Goal: Find specific page/section: Find specific page/section

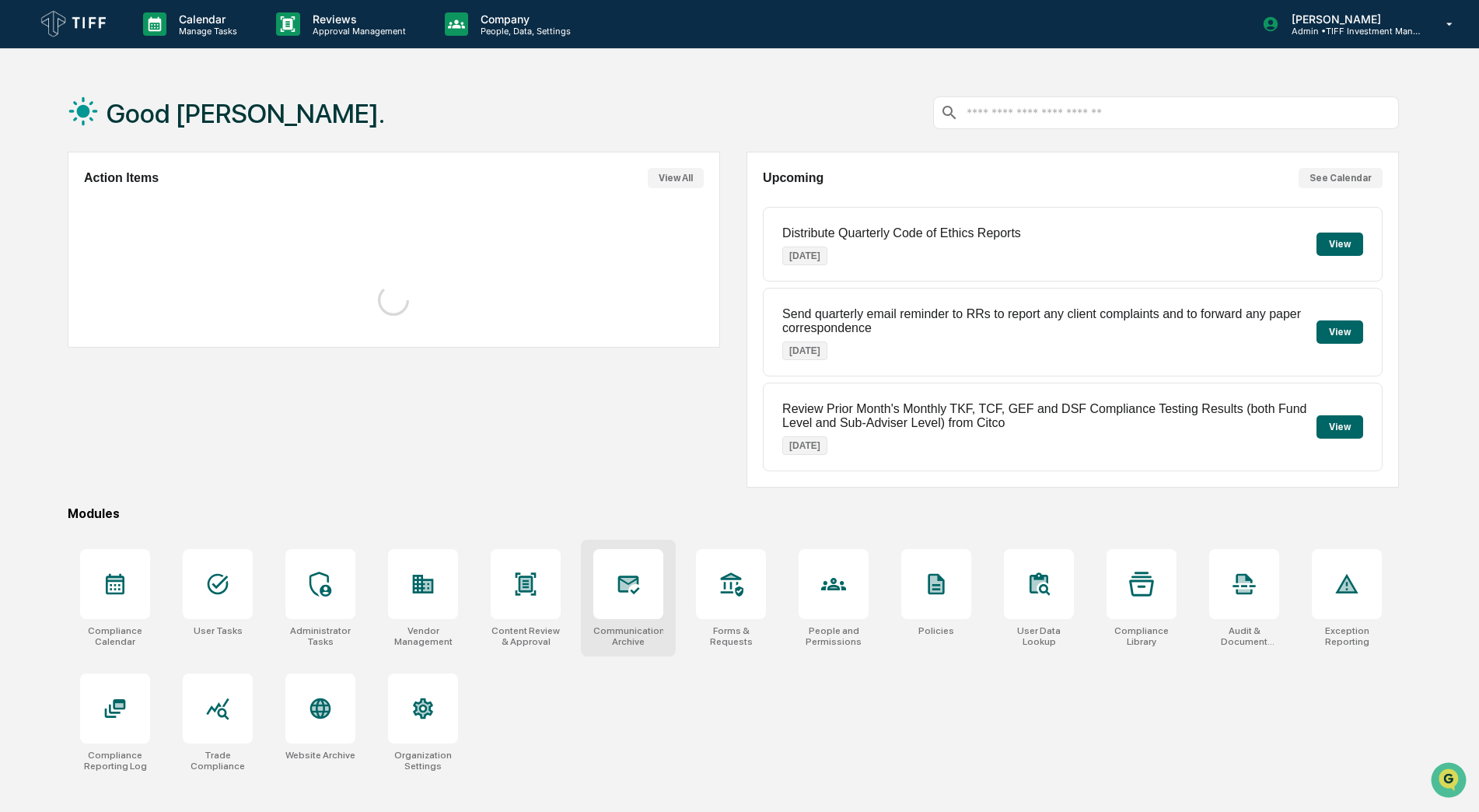
click at [635, 600] on div at bounding box center [628, 583] width 70 height 70
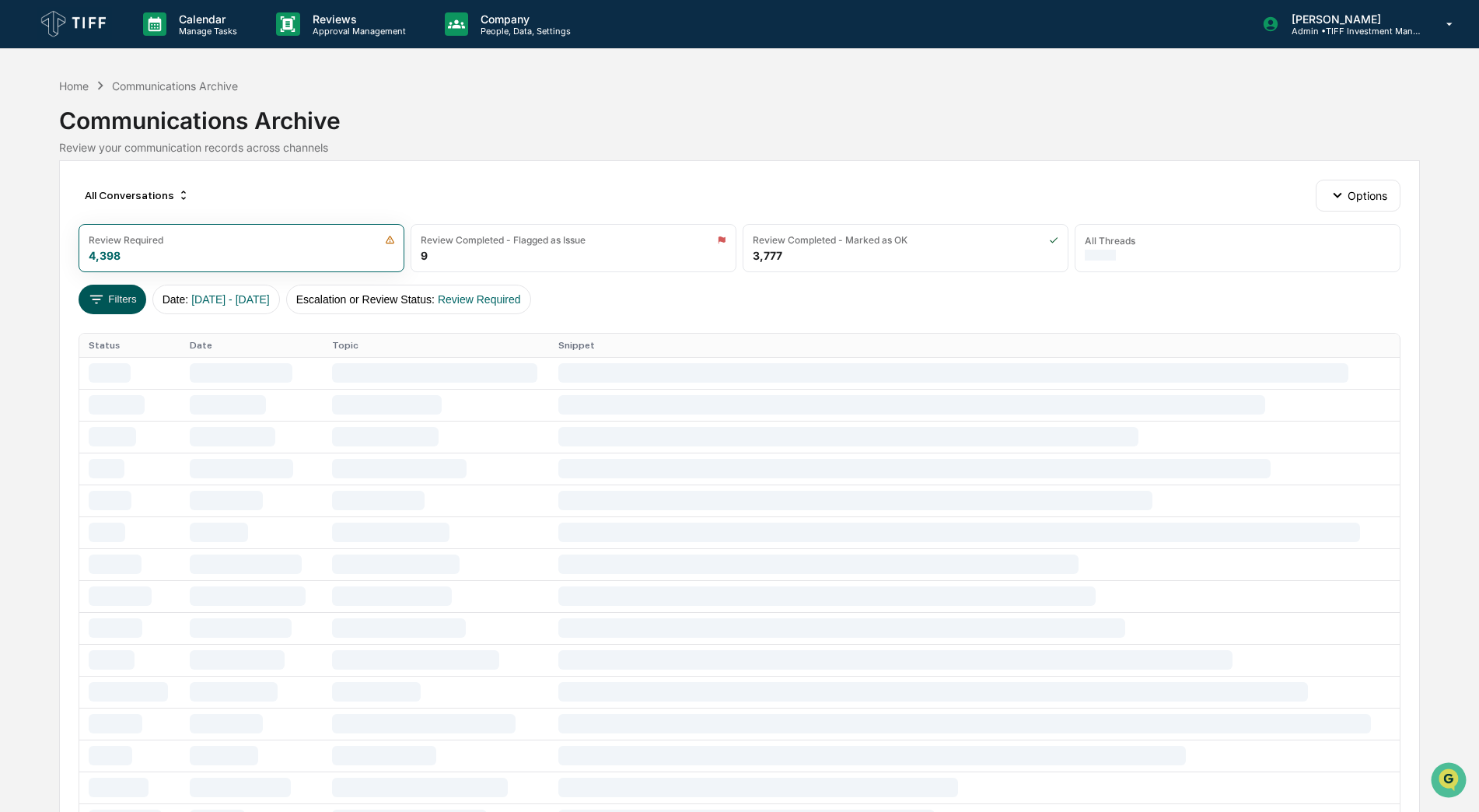
click at [94, 292] on icon at bounding box center [96, 299] width 17 height 17
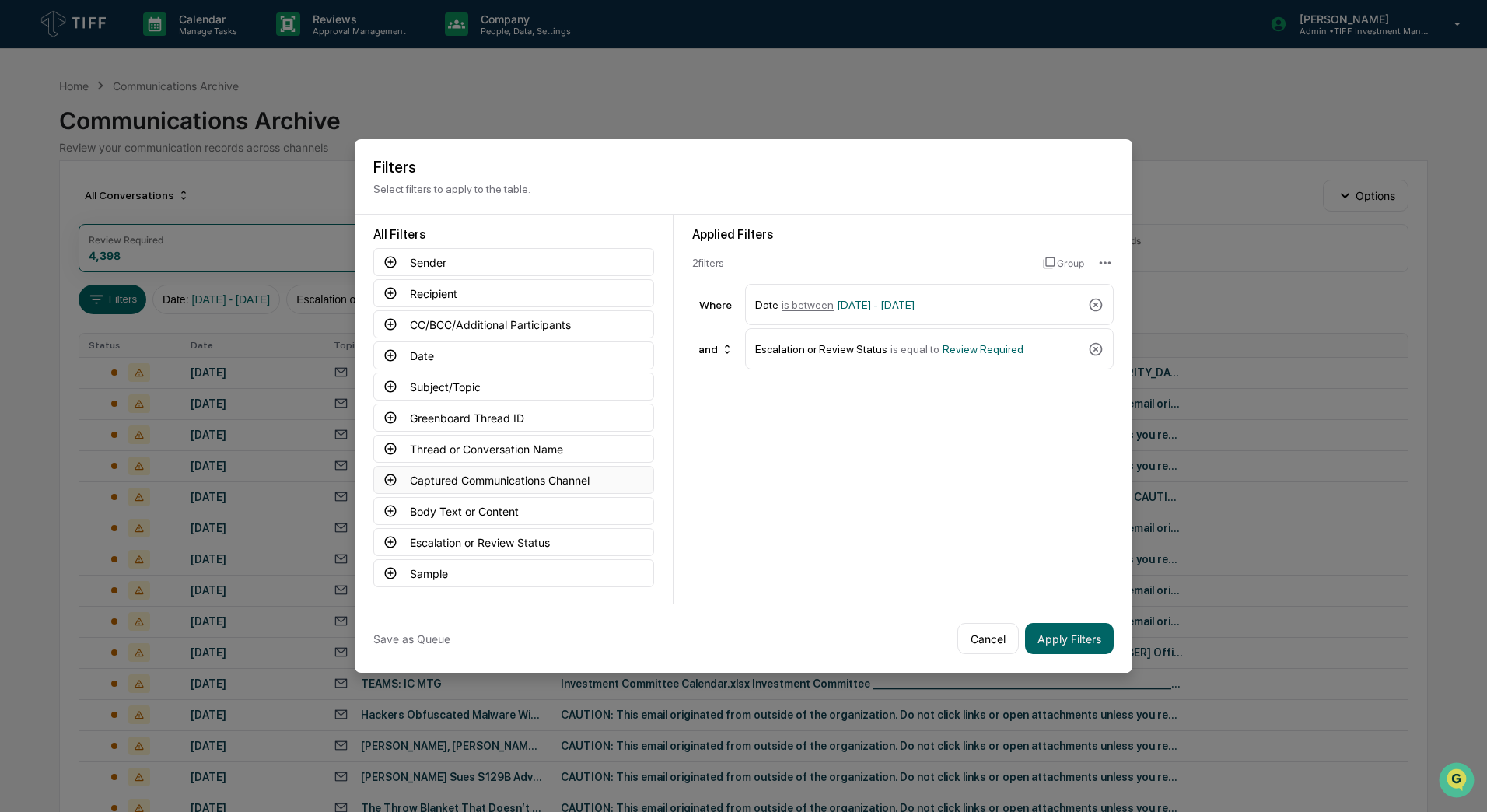
click at [390, 482] on icon at bounding box center [391, 480] width 14 height 14
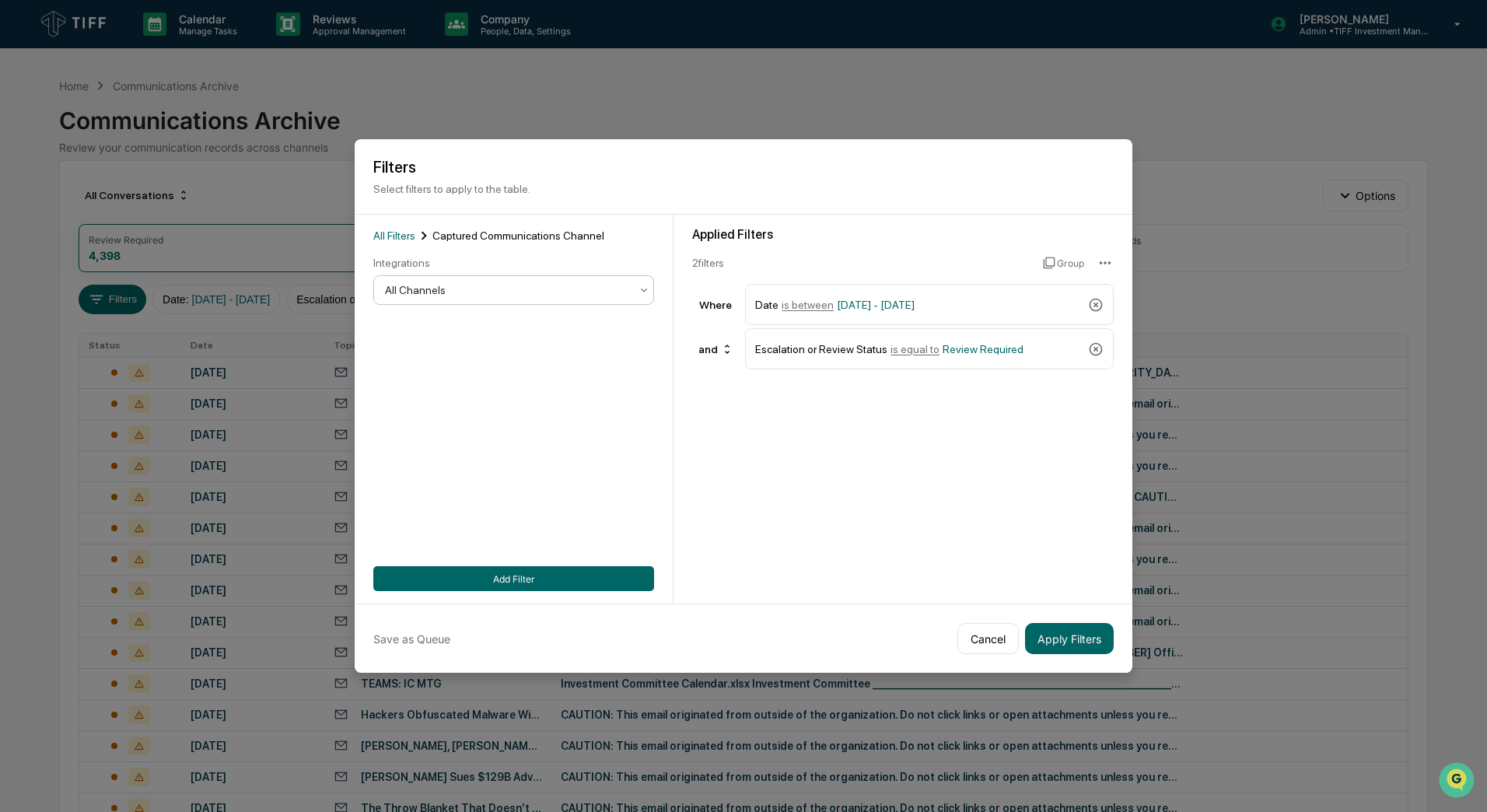
click at [451, 292] on div at bounding box center [507, 290] width 245 height 15
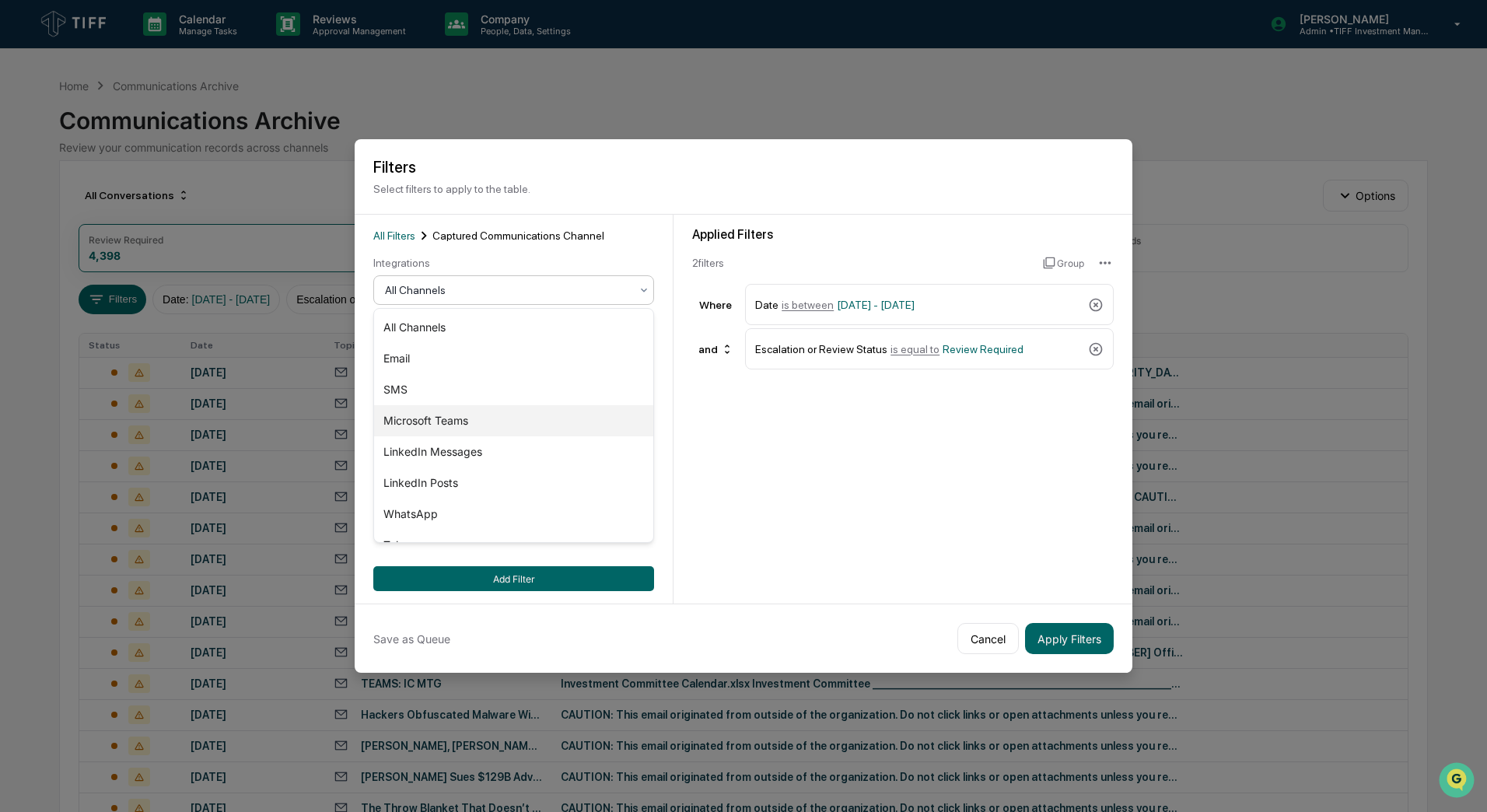
click at [446, 425] on div "Microsoft Teams" at bounding box center [514, 421] width 280 height 31
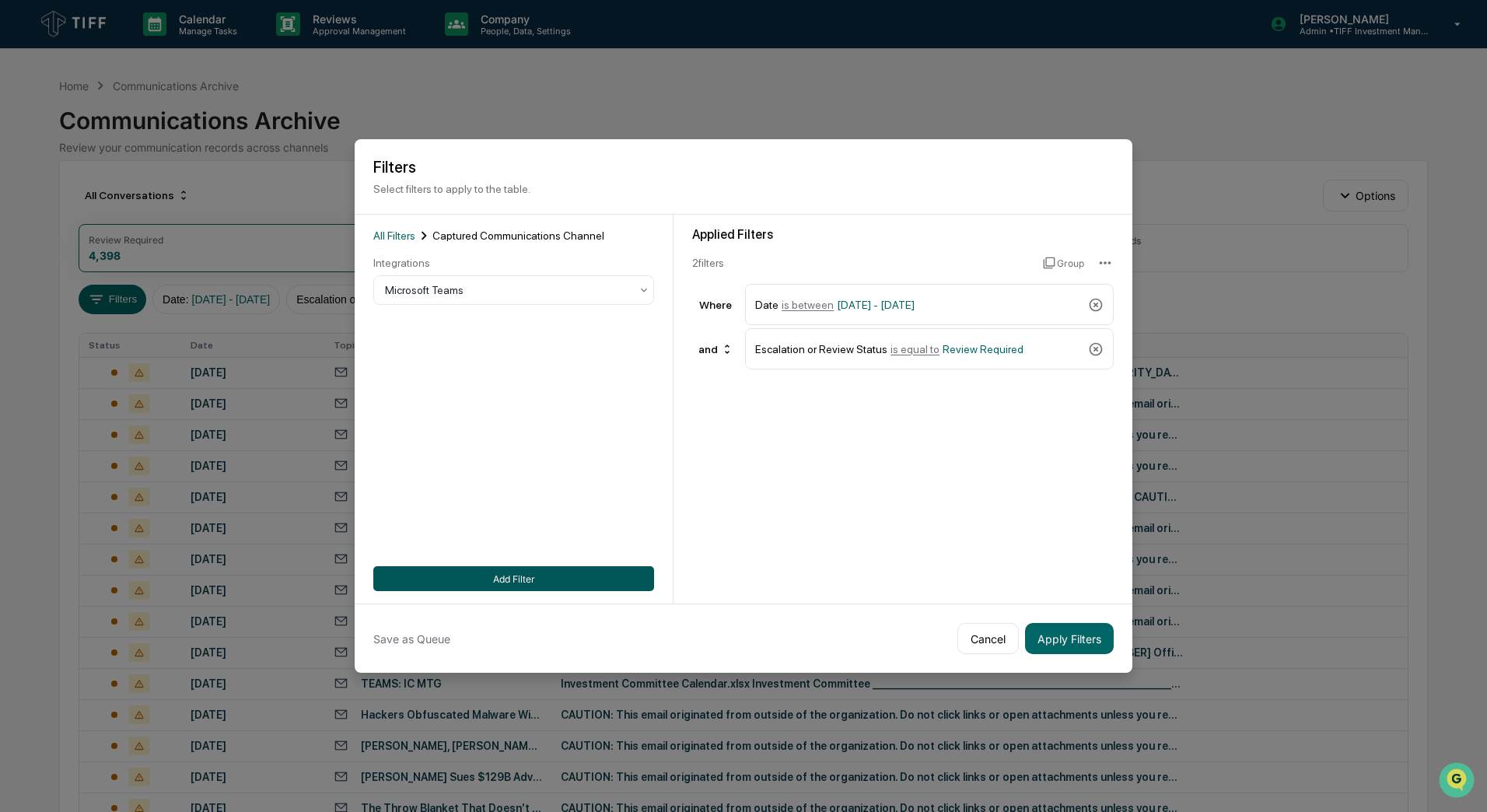
click at [606, 578] on button "Add Filter" at bounding box center [514, 578] width 281 height 25
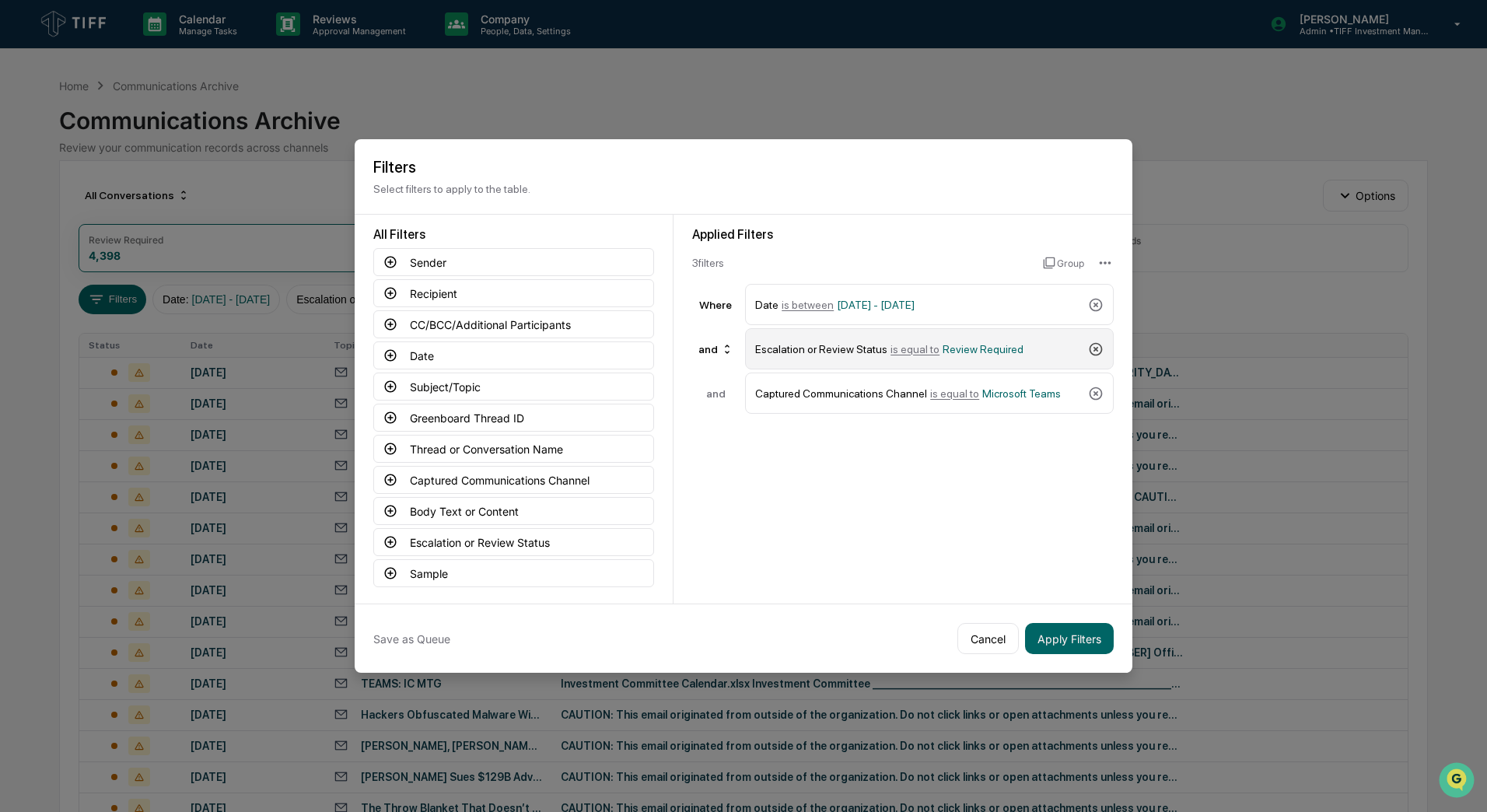
click at [1094, 349] on icon at bounding box center [1096, 349] width 15 height 15
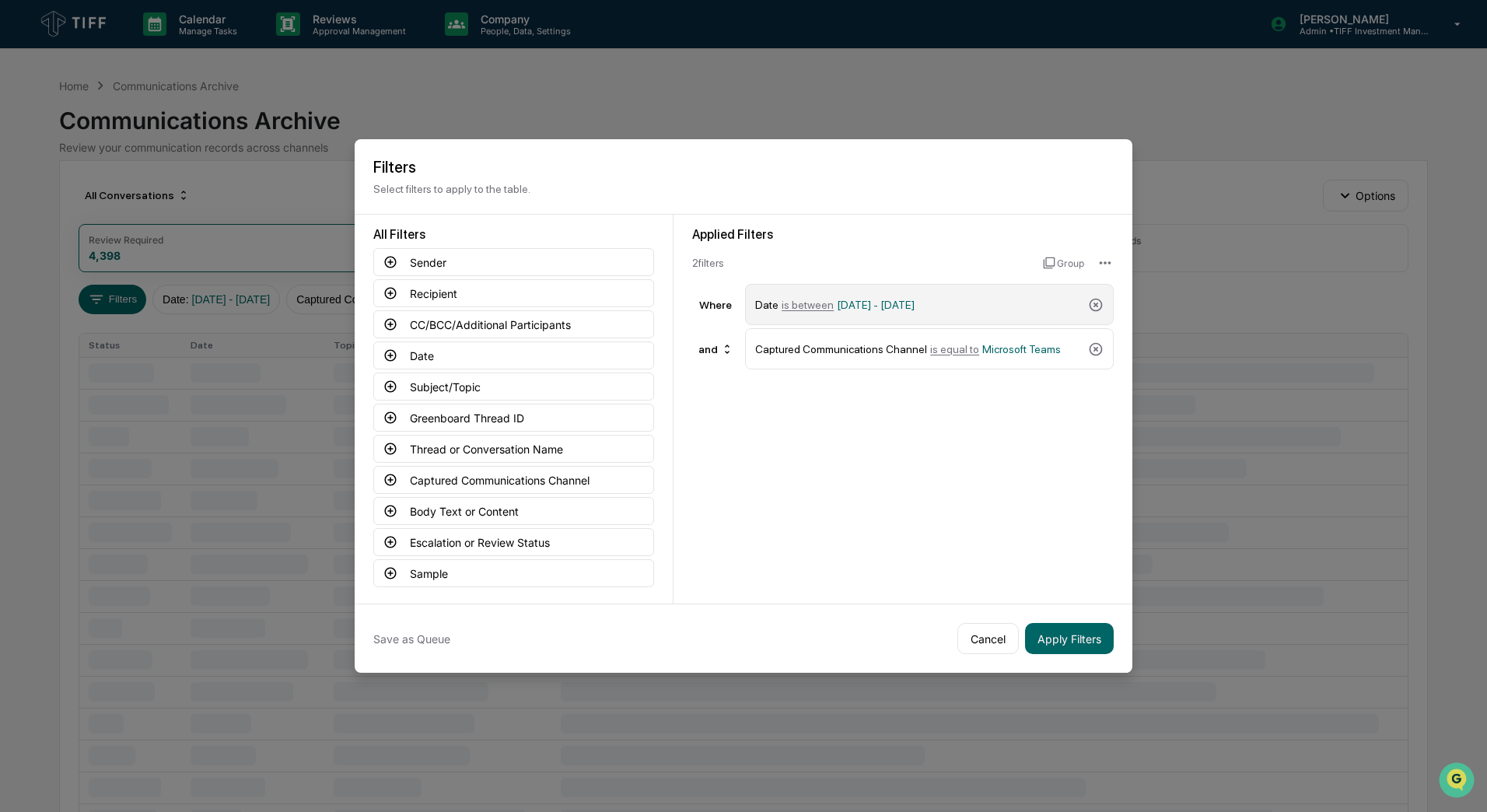
click at [822, 303] on span "is between" at bounding box center [807, 304] width 52 height 12
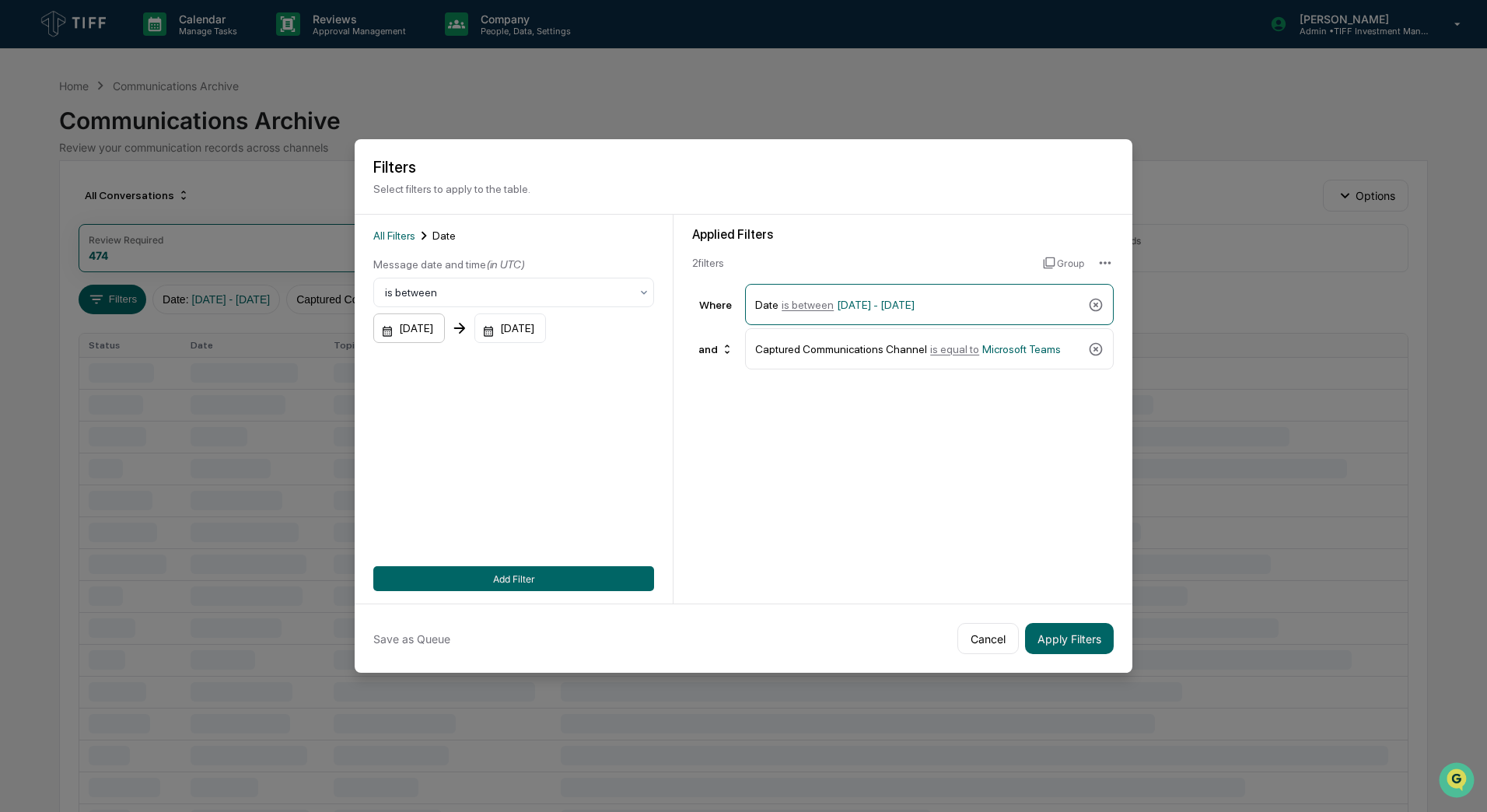
click at [445, 328] on div "01/01/2024" at bounding box center [409, 328] width 71 height 29
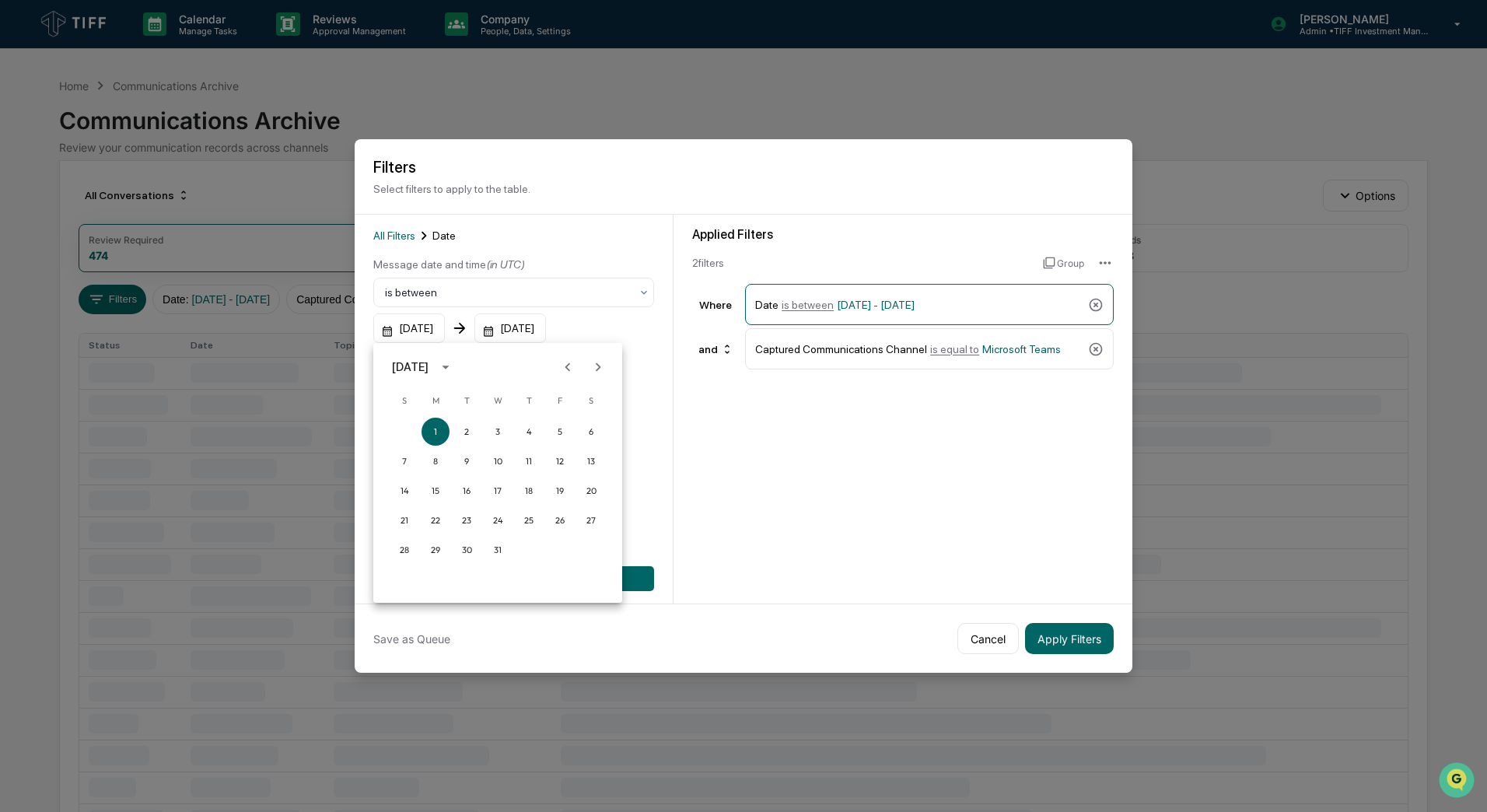
click at [600, 369] on icon "Next month" at bounding box center [598, 367] width 17 height 17
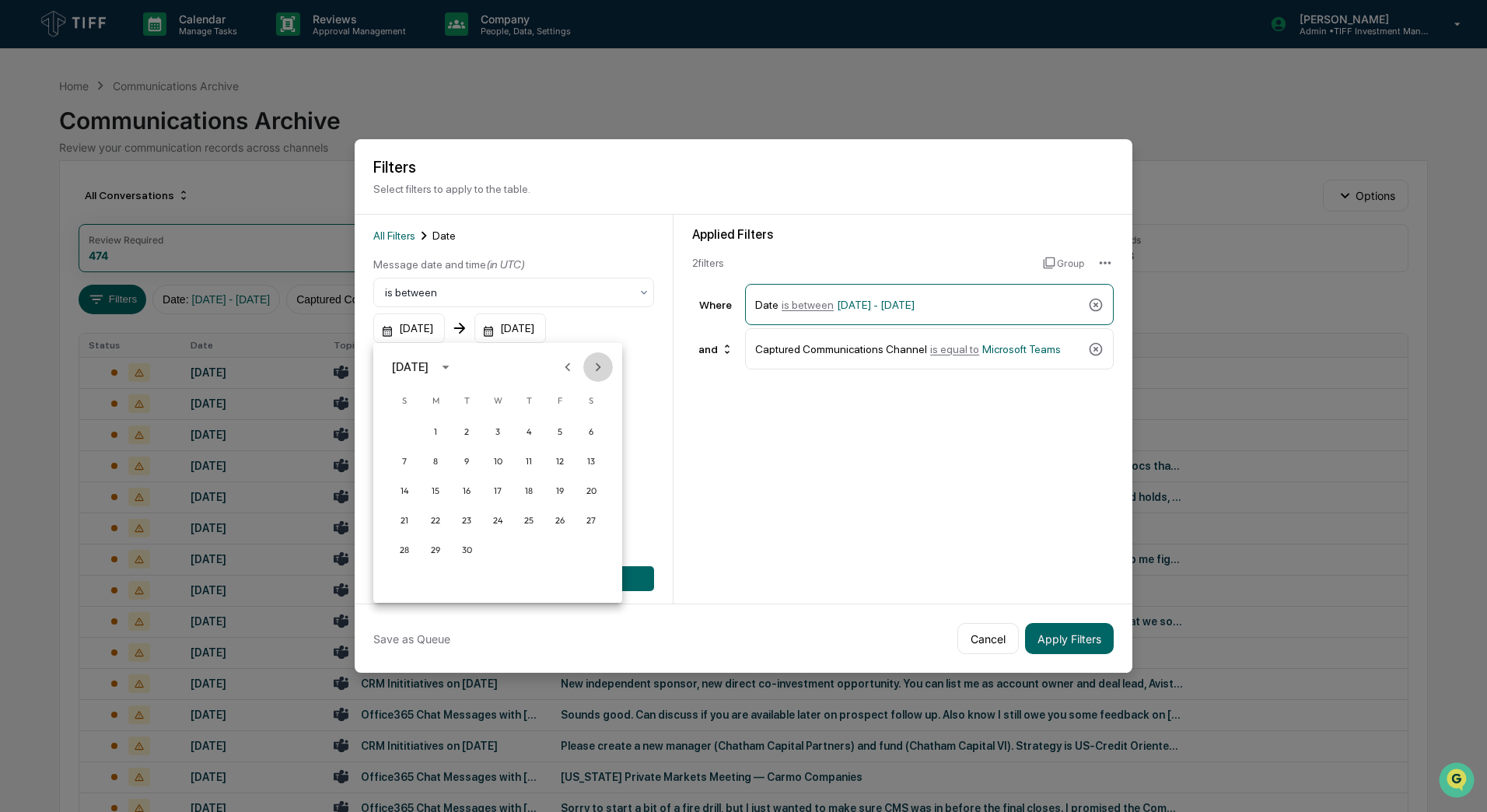
click at [599, 368] on icon "Next month" at bounding box center [598, 366] width 5 height 9
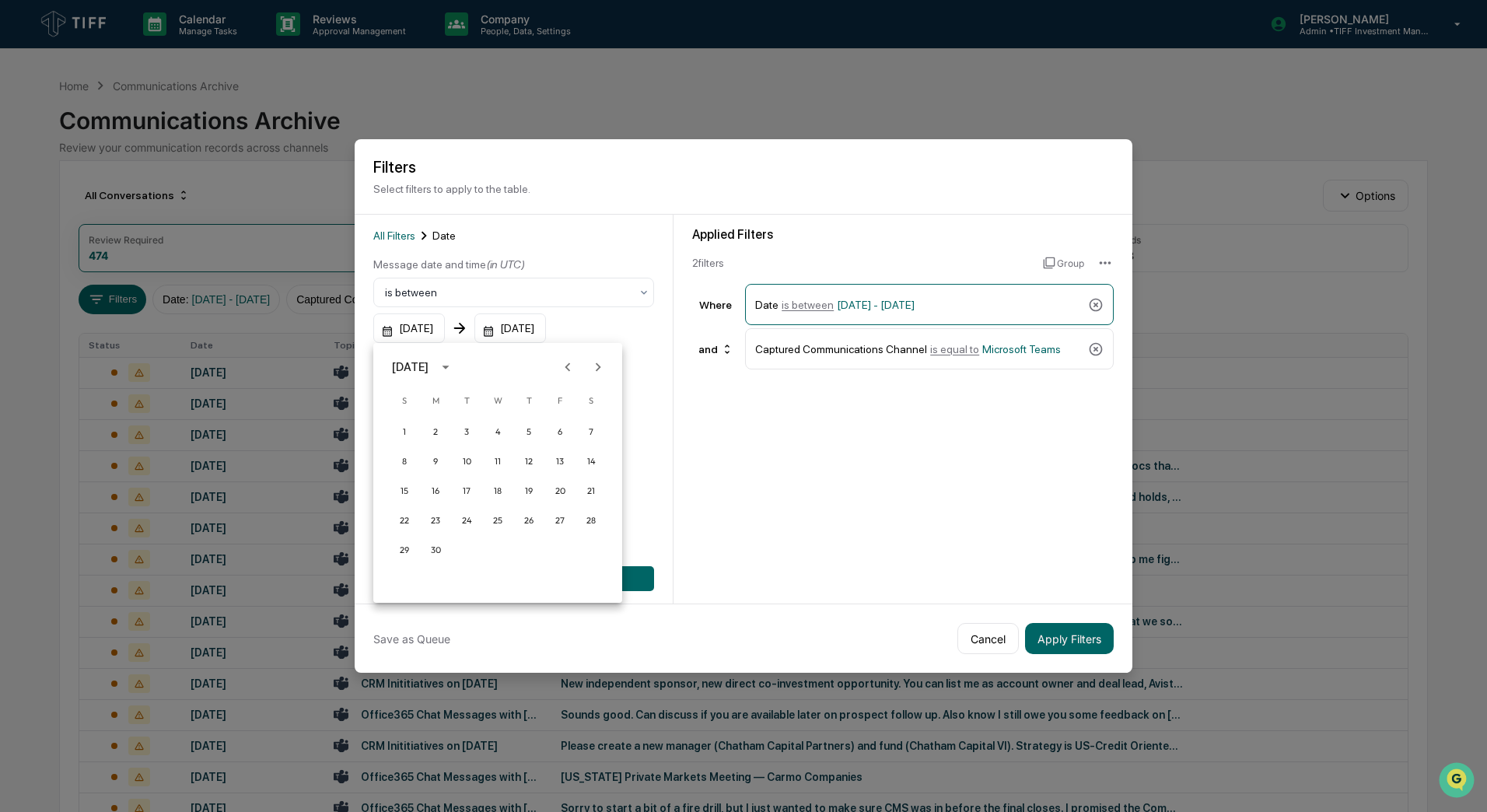
click at [599, 368] on icon "Next month" at bounding box center [598, 366] width 5 height 9
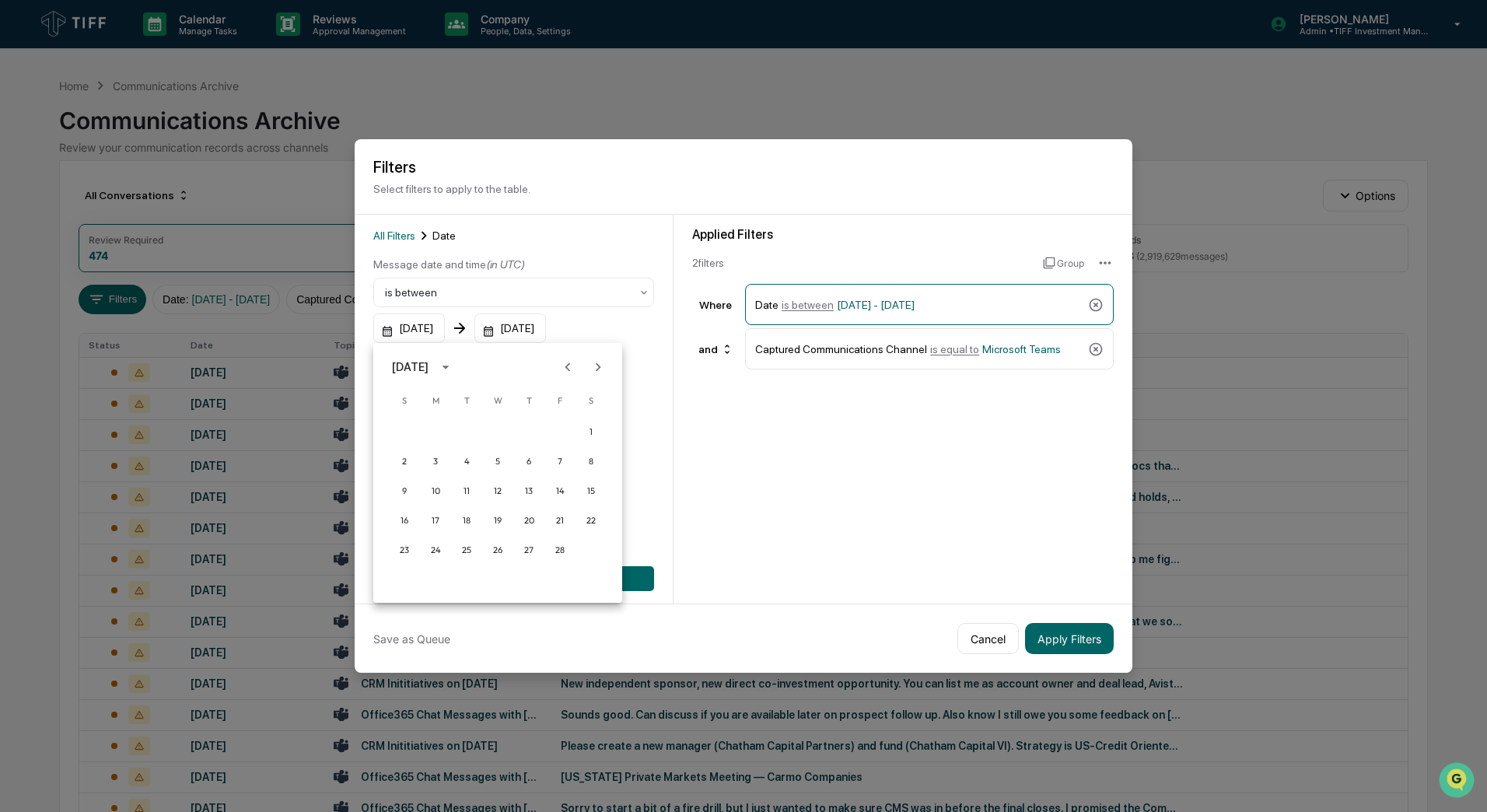
click at [599, 368] on icon "Next month" at bounding box center [598, 366] width 5 height 9
click at [497, 461] on button "5" at bounding box center [497, 461] width 28 height 28
click at [1058, 643] on button "Apply Filters" at bounding box center [1069, 638] width 89 height 31
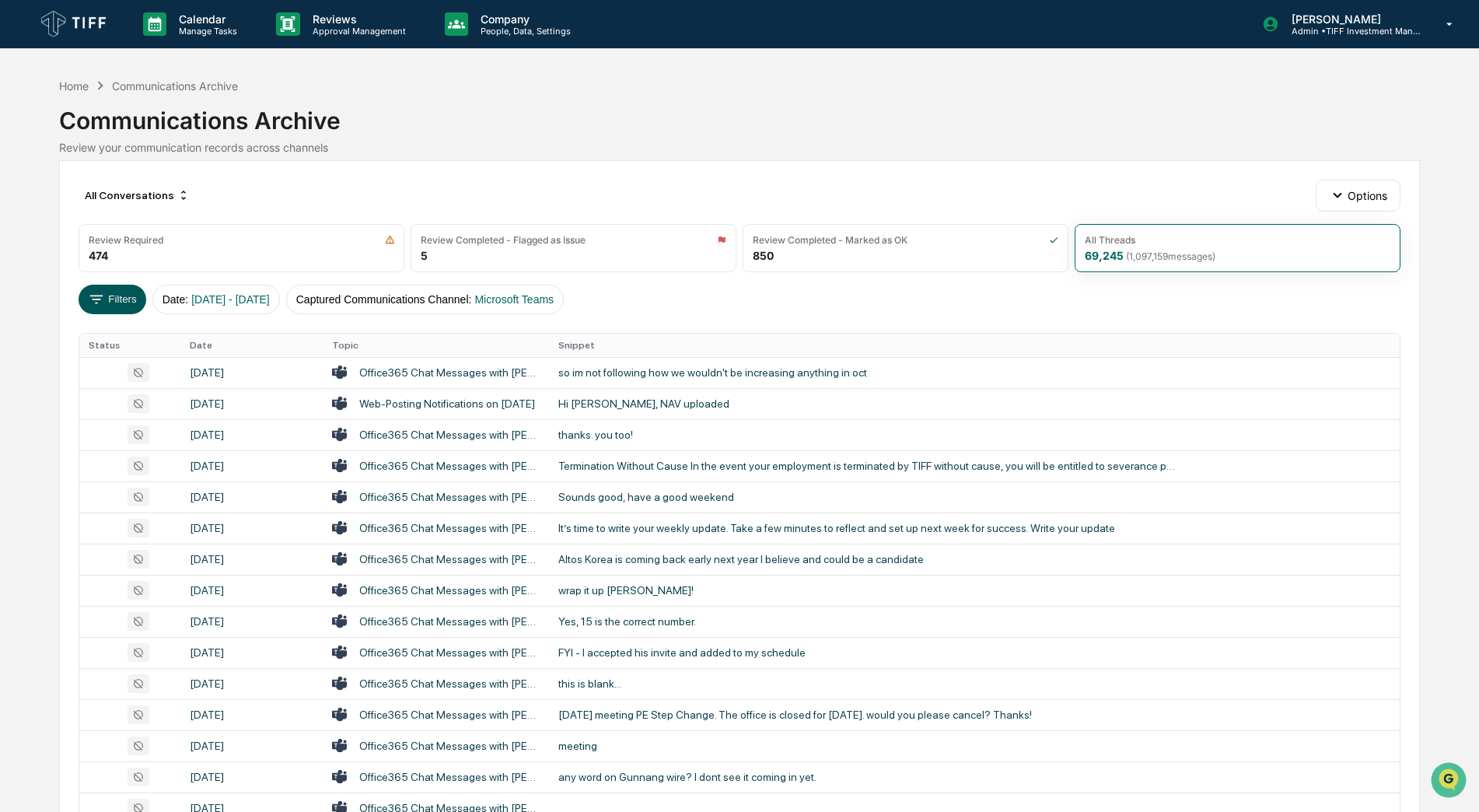
click at [117, 295] on button "Filters" at bounding box center [112, 299] width 68 height 29
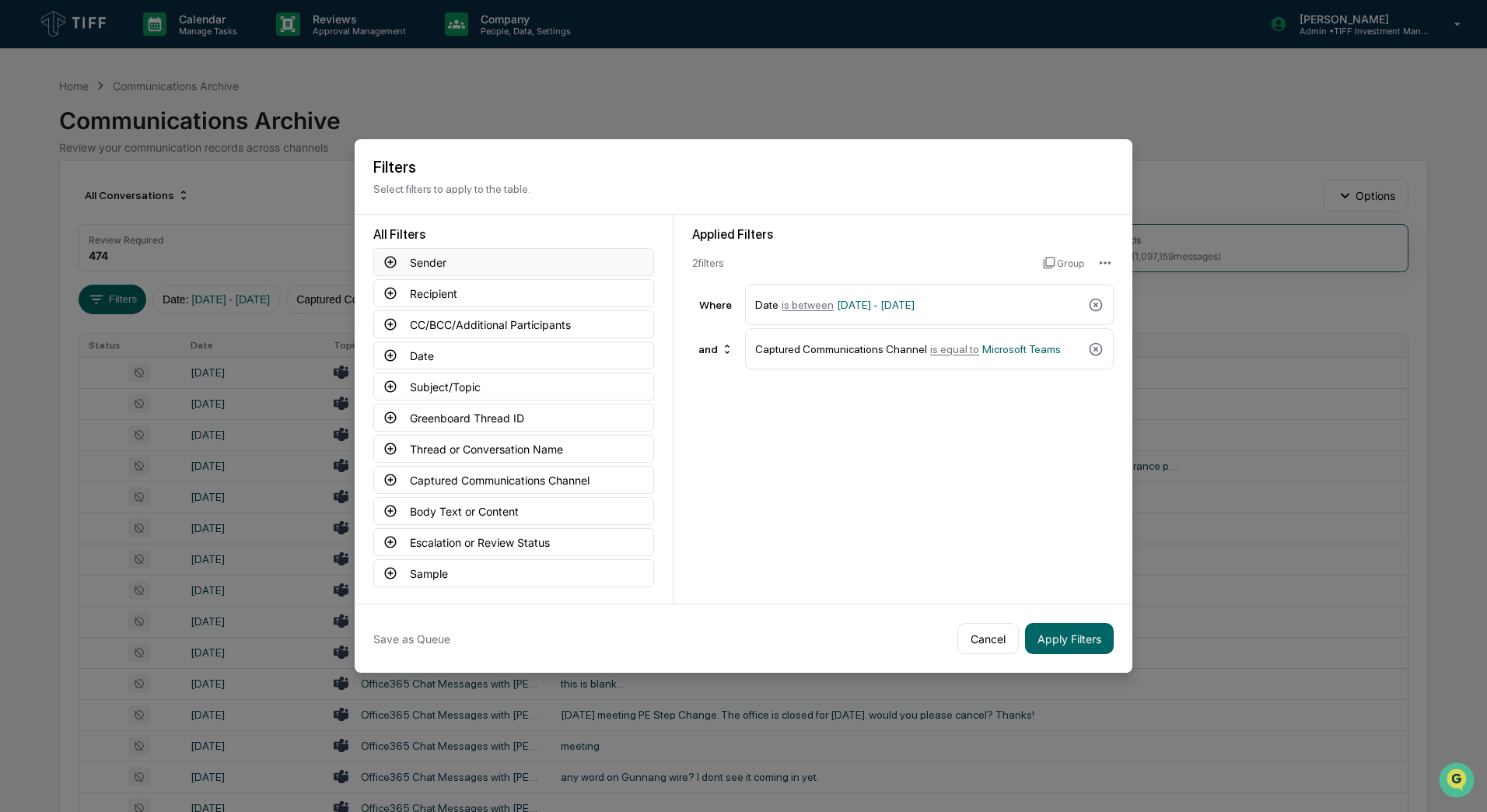
click at [434, 260] on button "Sender" at bounding box center [514, 261] width 281 height 28
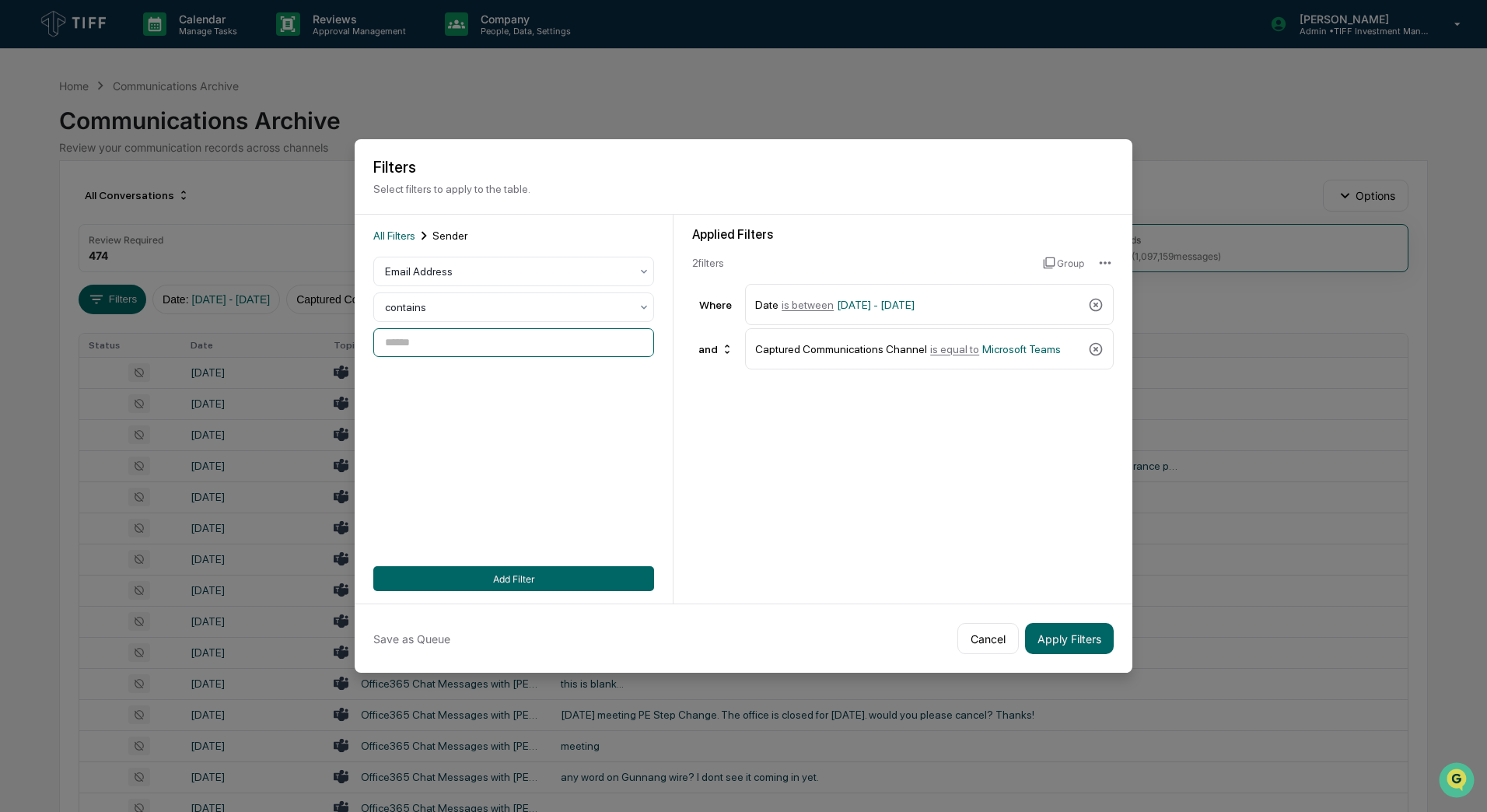
click at [436, 340] on input at bounding box center [514, 341] width 281 height 28
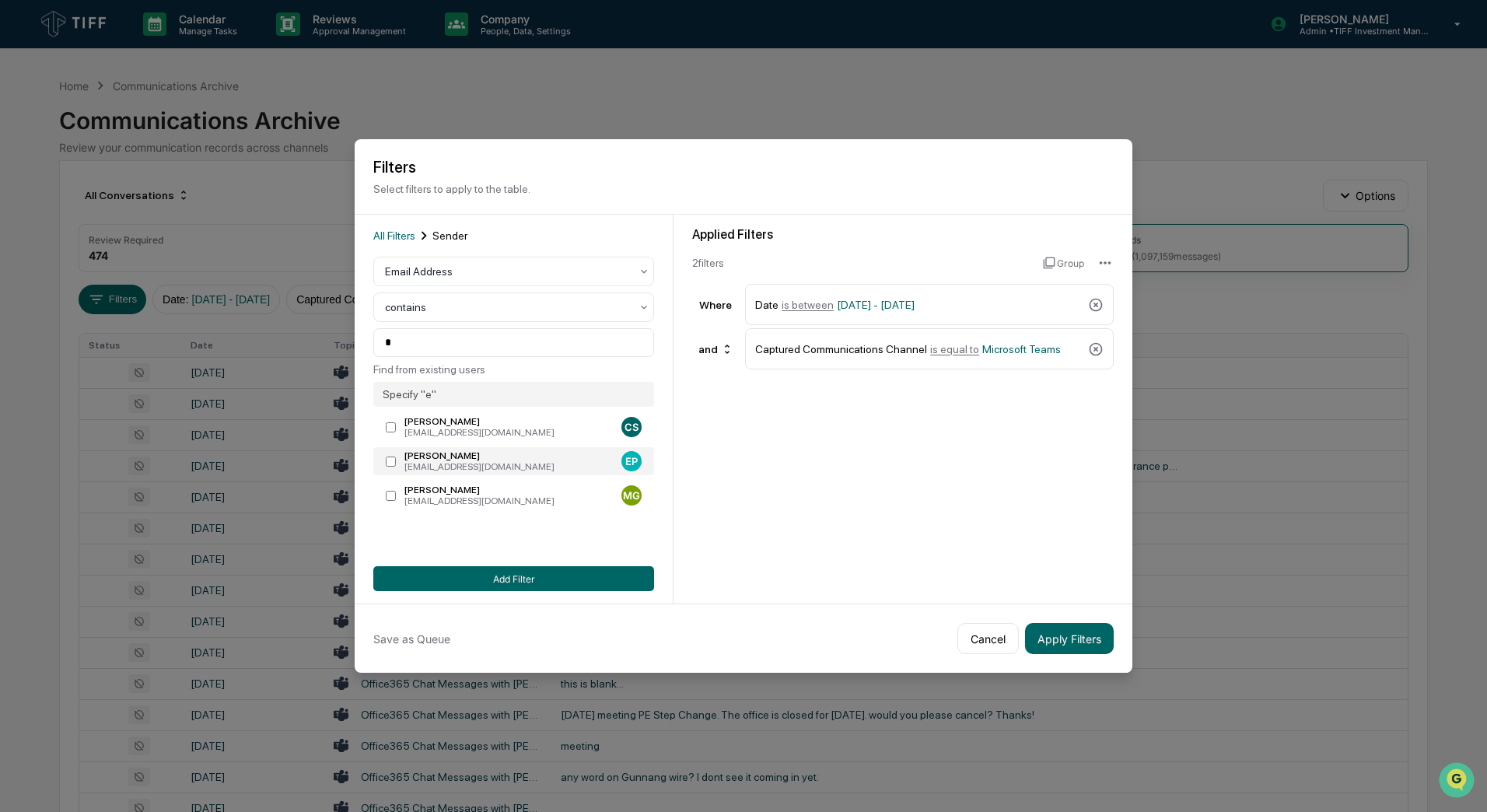
type input "**********"
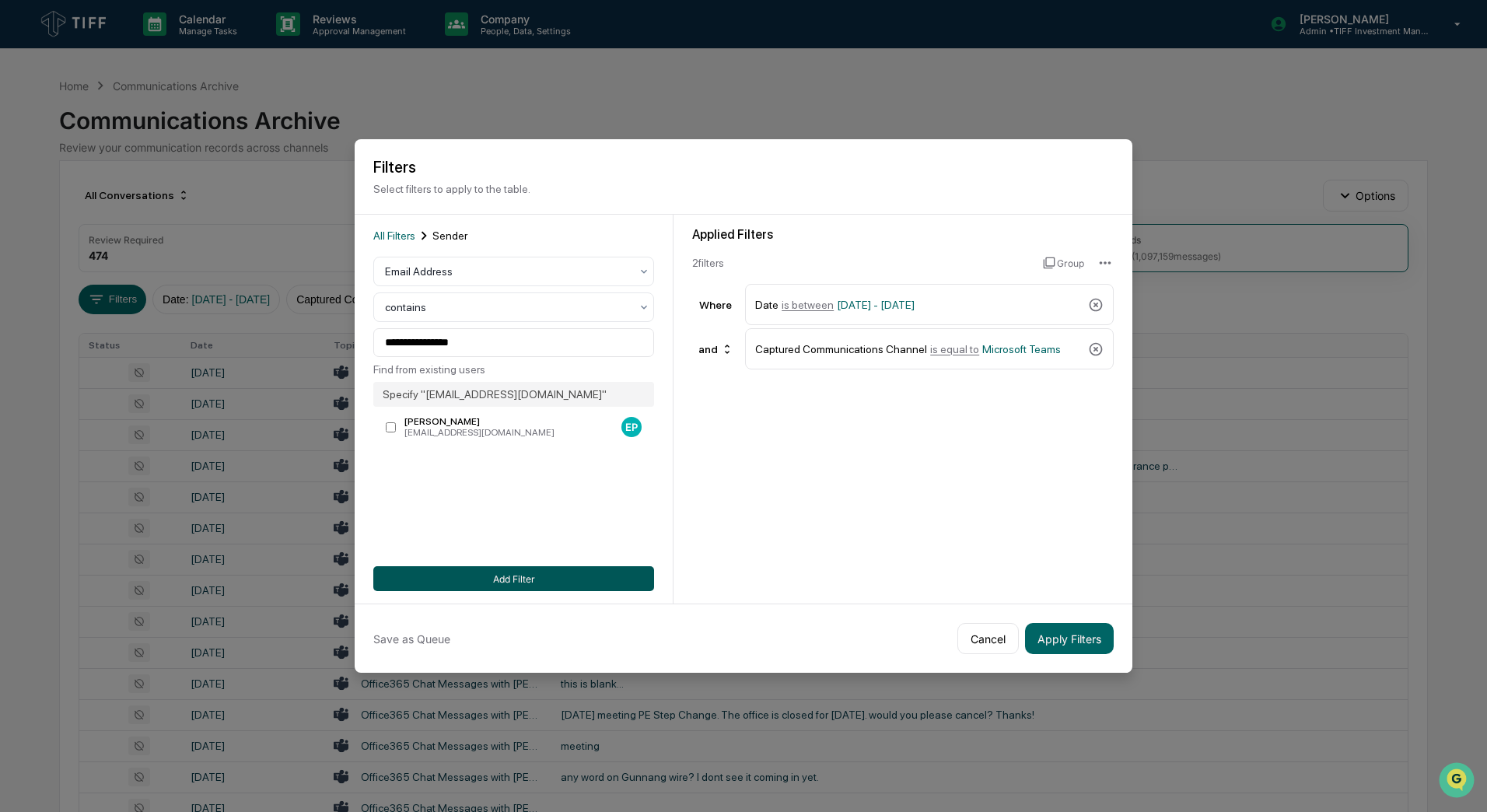
click at [474, 574] on button "Add Filter" at bounding box center [514, 578] width 281 height 25
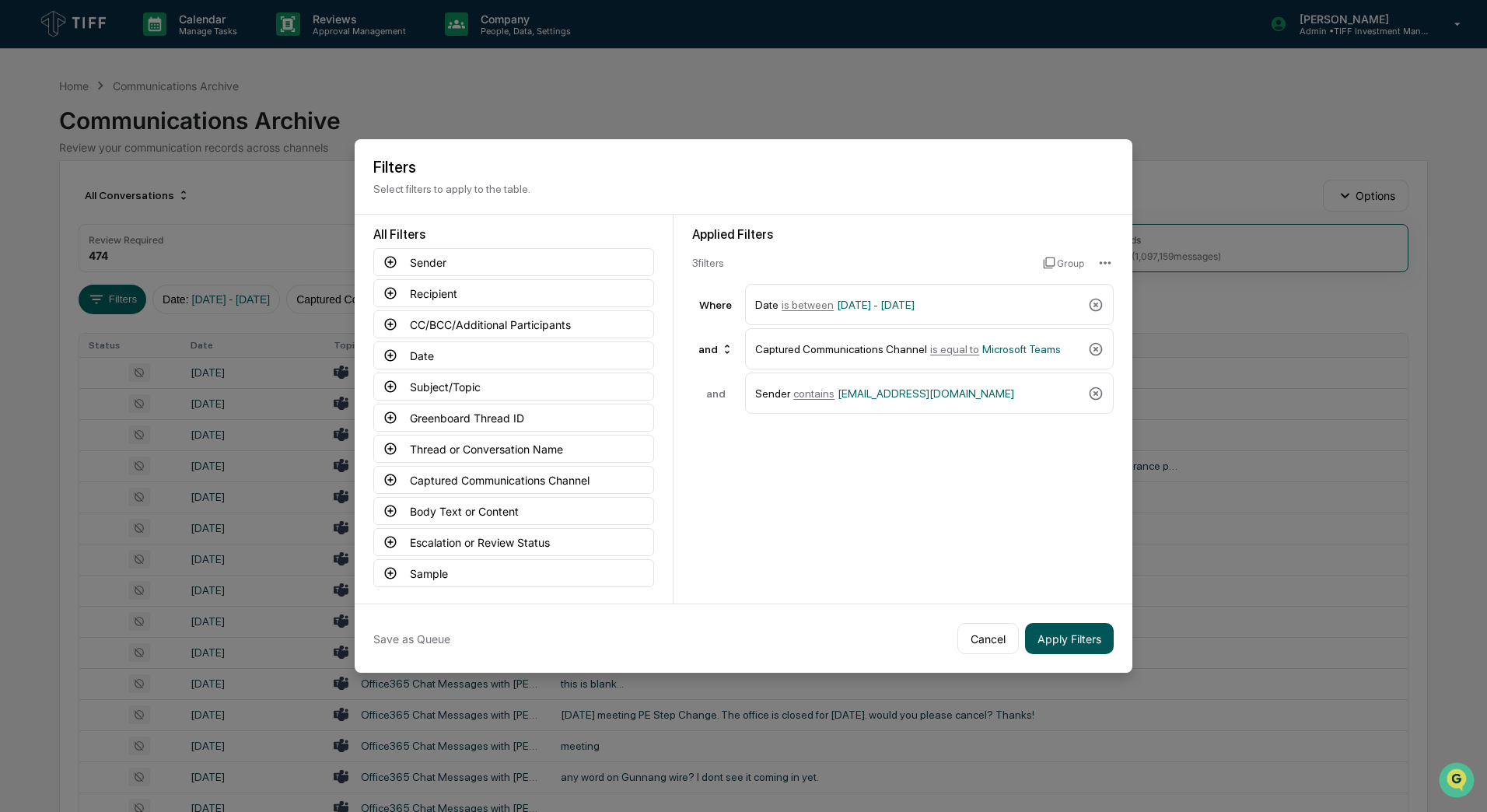
click at [1078, 643] on button "Apply Filters" at bounding box center [1069, 638] width 89 height 31
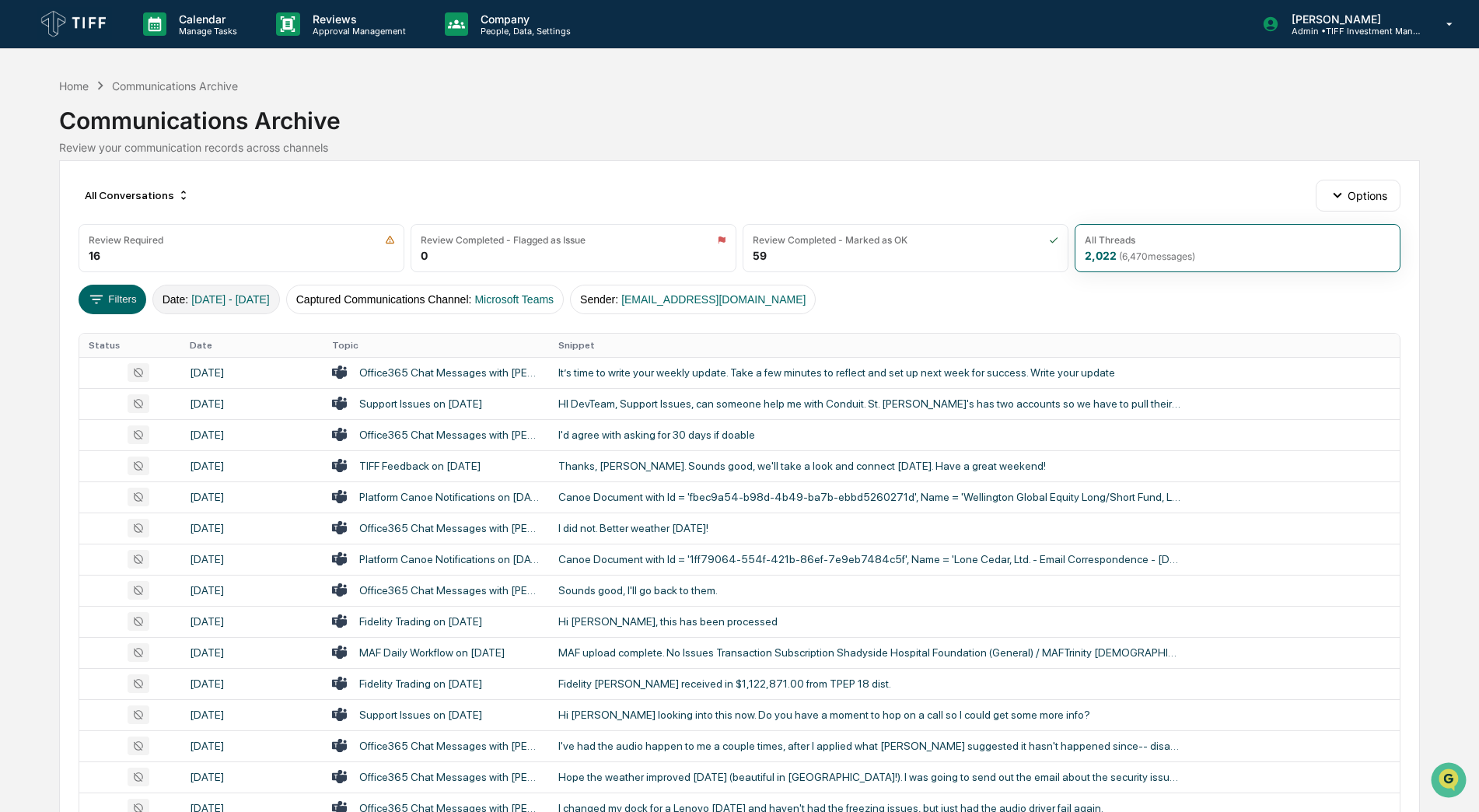
click at [230, 295] on span "03/05/2025 - 12/31/2025" at bounding box center [230, 299] width 78 height 12
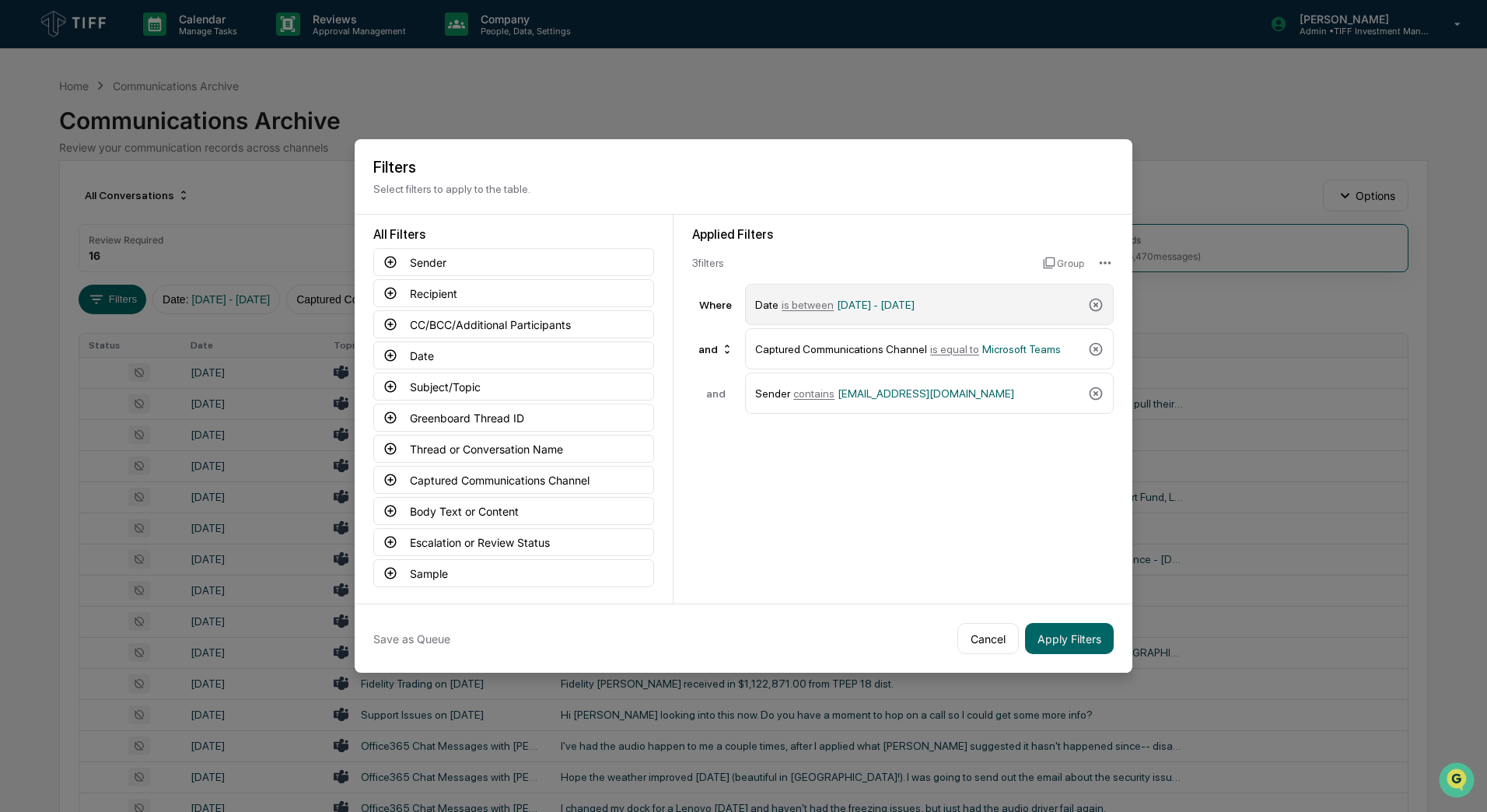
click at [808, 308] on span "is between" at bounding box center [807, 304] width 52 height 12
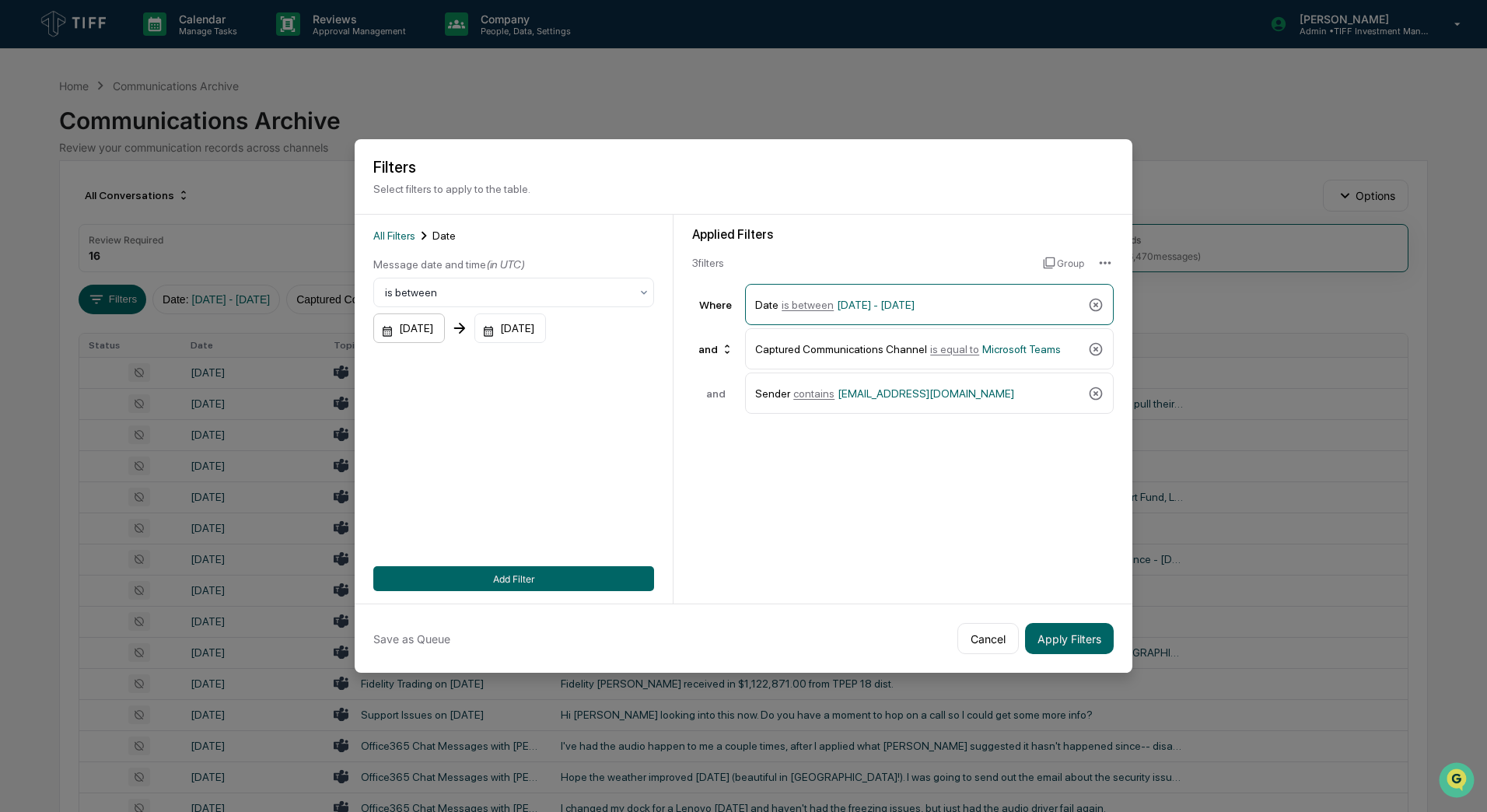
click at [445, 333] on div "03/05/2025" at bounding box center [409, 328] width 71 height 29
click at [454, 365] on icon "calendar view is open, switch to year view" at bounding box center [446, 367] width 17 height 17
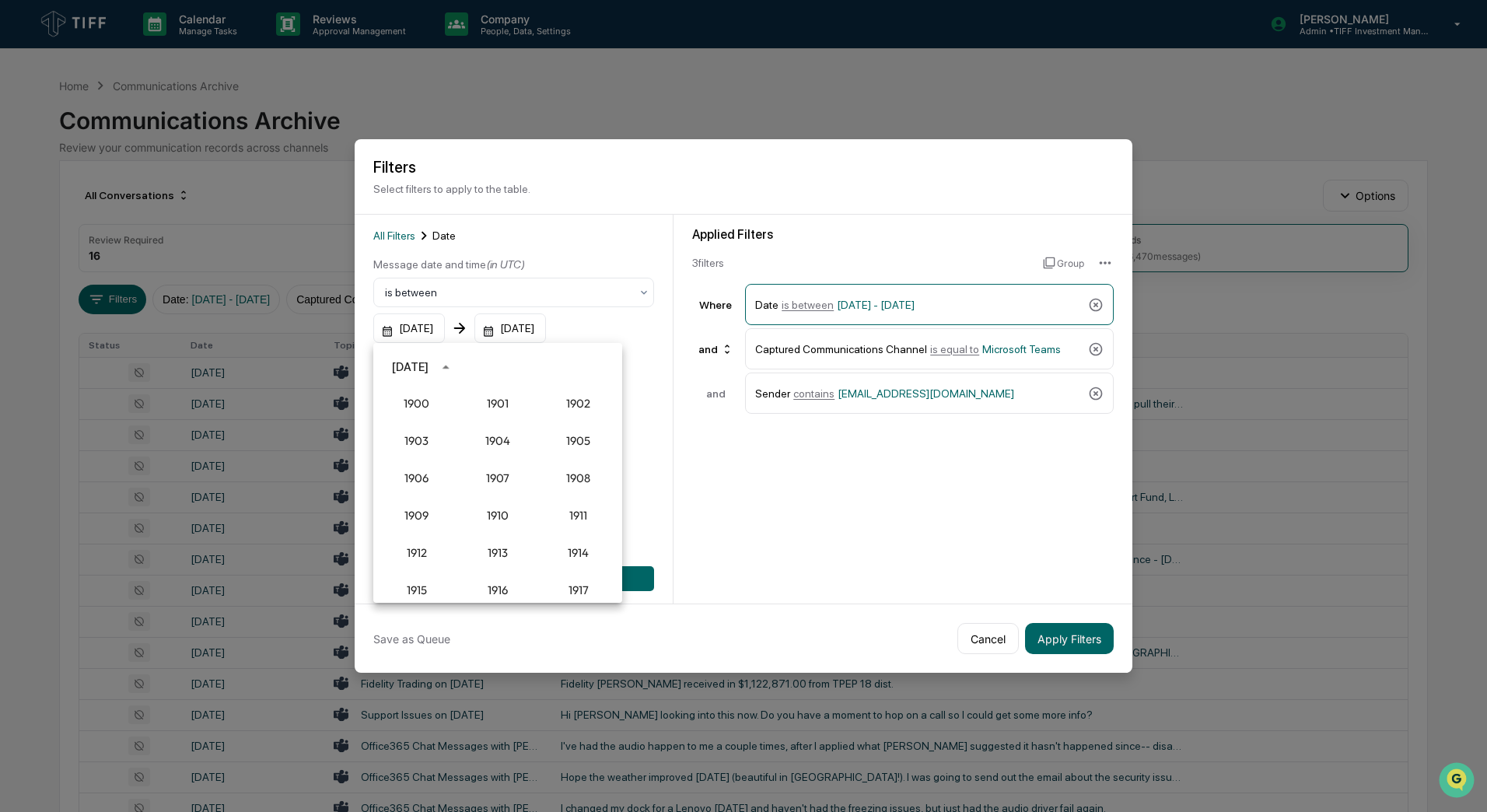
scroll to position [1440, 0]
click at [496, 493] on button "2024" at bounding box center [497, 494] width 56 height 28
click at [423, 409] on button "Jan" at bounding box center [416, 405] width 56 height 28
click at [471, 489] on button "16" at bounding box center [466, 490] width 28 height 28
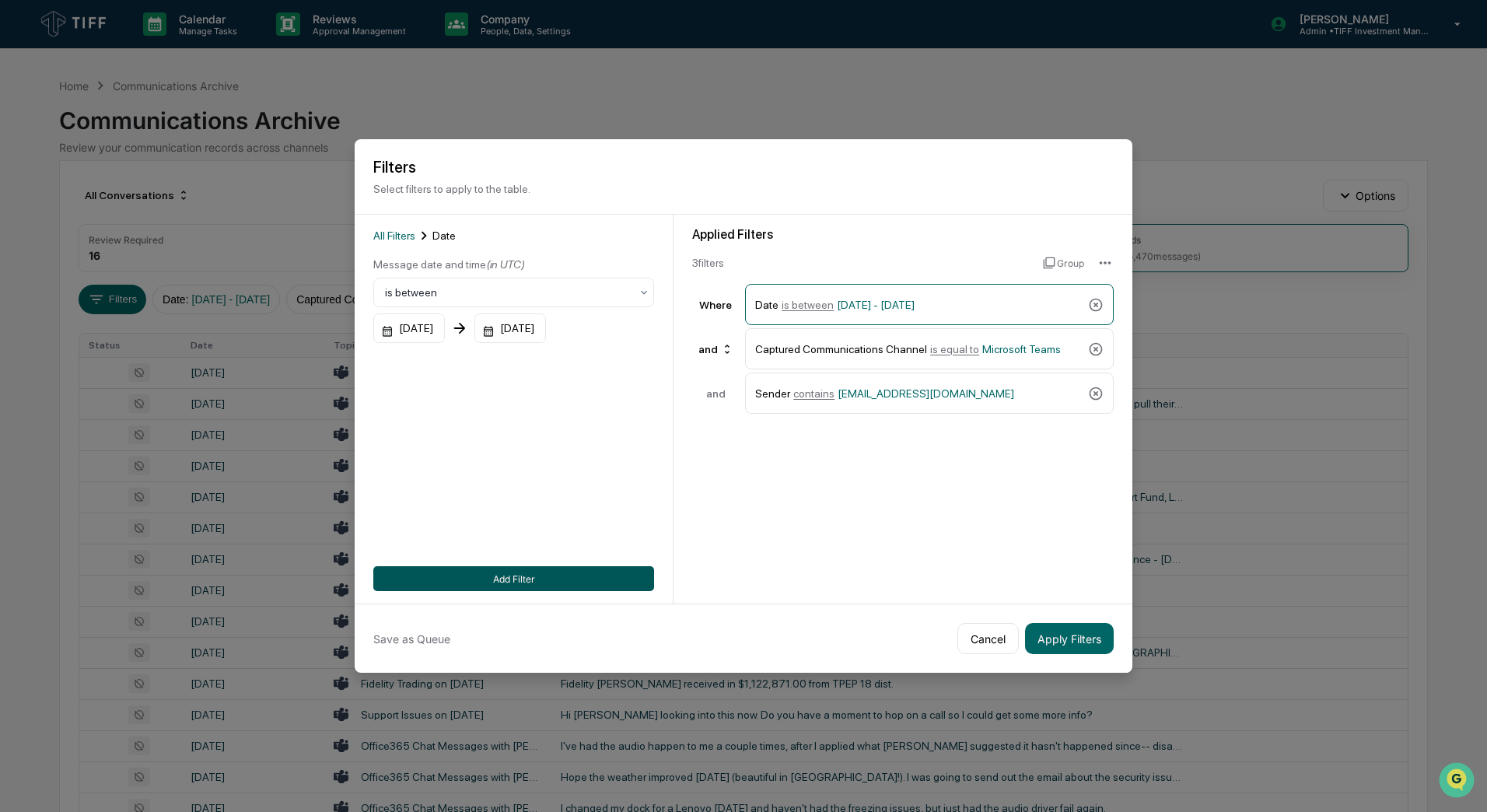
click at [520, 581] on button "Add Filter" at bounding box center [514, 578] width 281 height 25
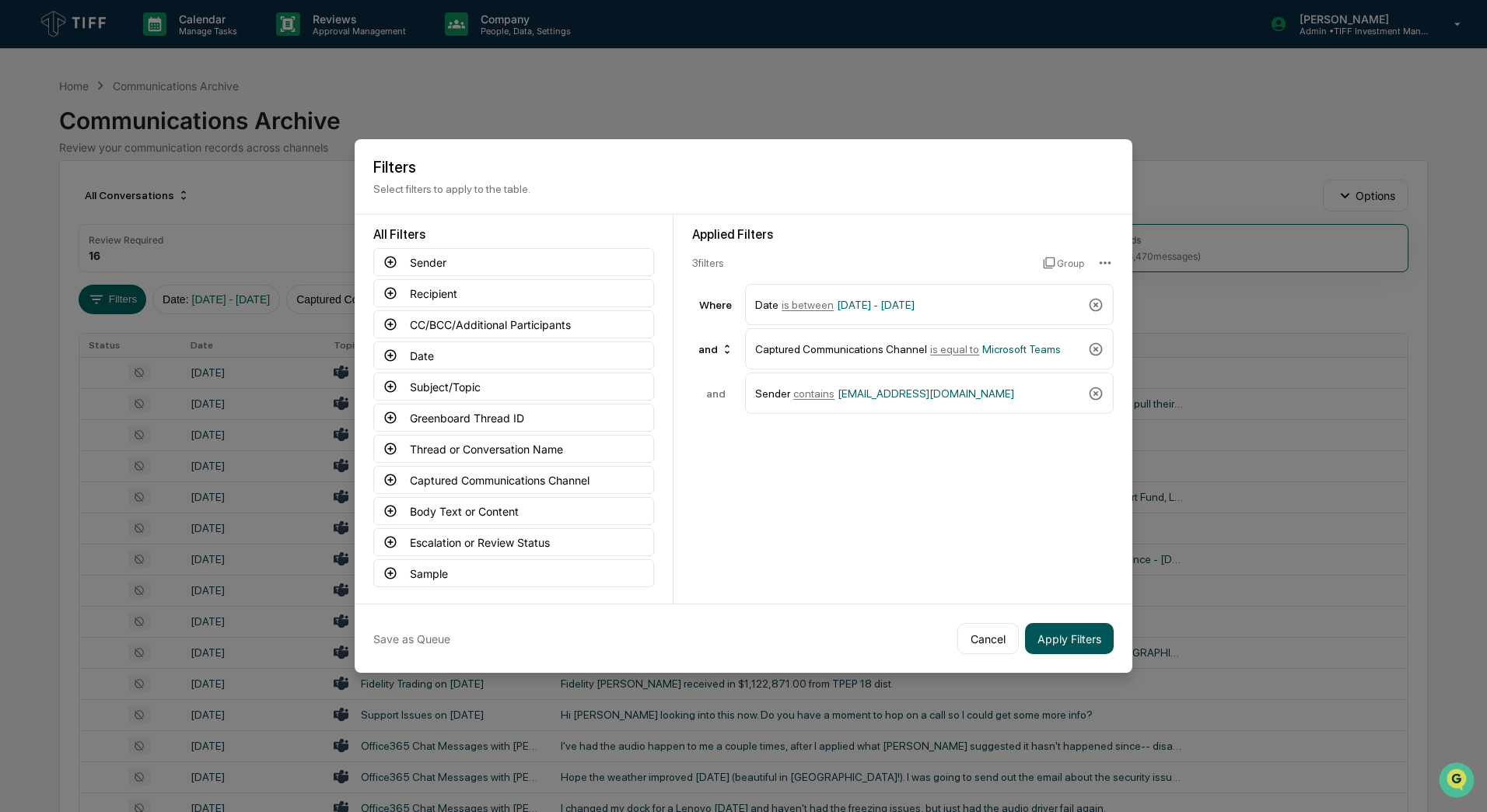
click at [1074, 644] on button "Apply Filters" at bounding box center [1069, 638] width 89 height 31
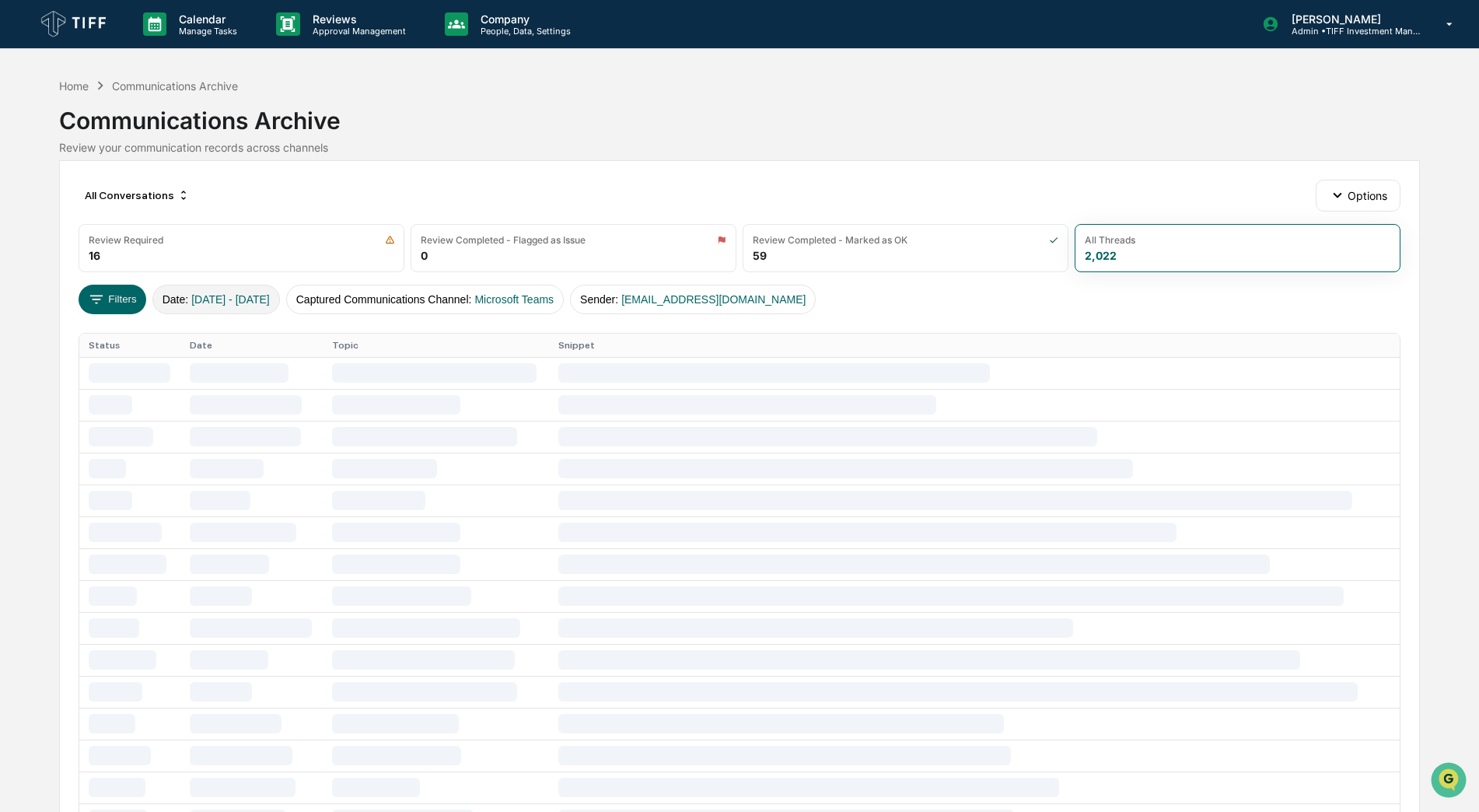
click at [219, 300] on span "01/16/2024 - 12/31/2025" at bounding box center [230, 299] width 78 height 12
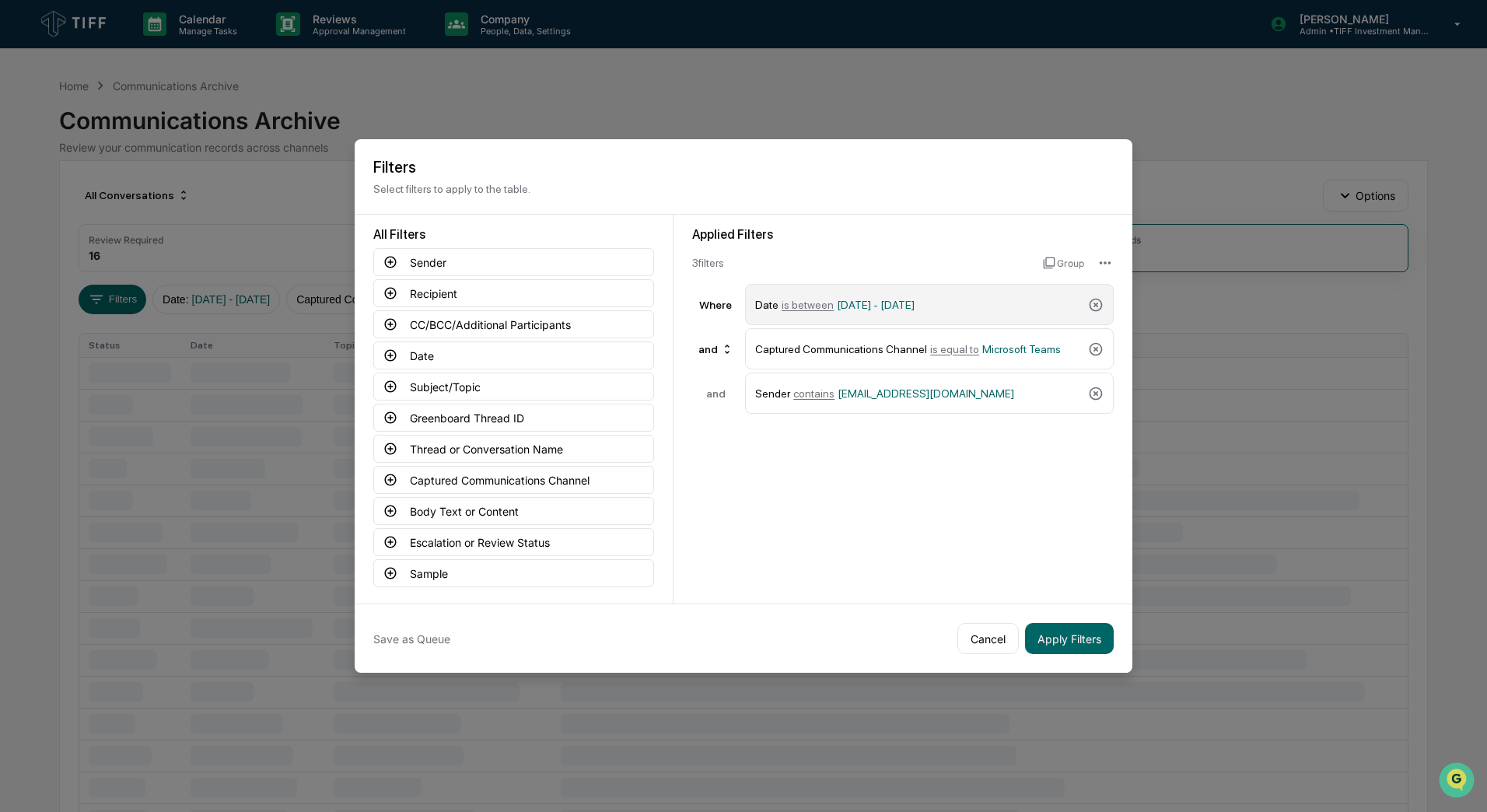
click at [910, 301] on span "01/16/2024 - 12/31/2025" at bounding box center [876, 304] width 77 height 12
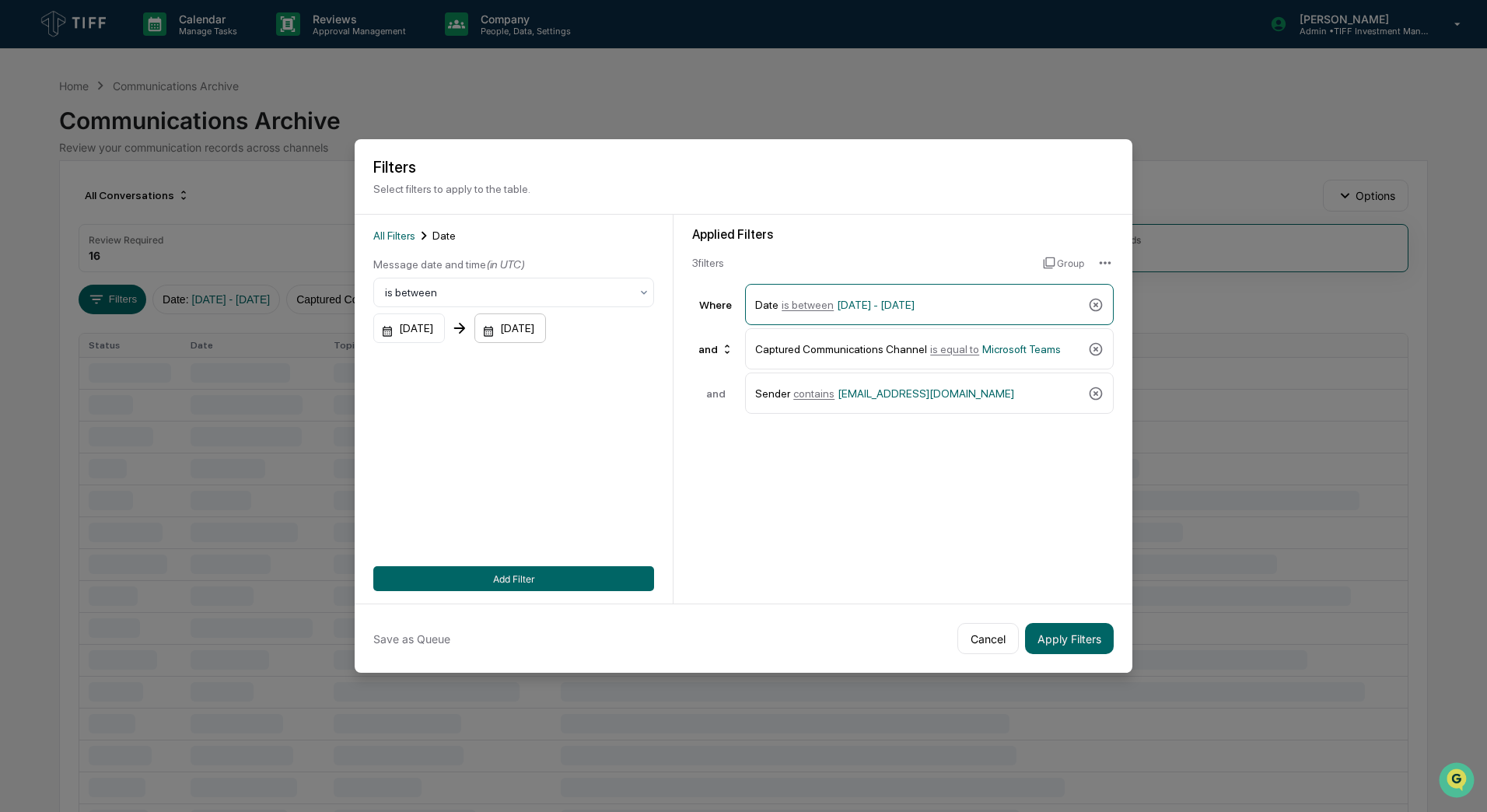
click at [535, 328] on div "12/31/2025" at bounding box center [509, 328] width 71 height 29
click at [577, 374] on icon "calendar view is open, switch to year view" at bounding box center [568, 367] width 17 height 17
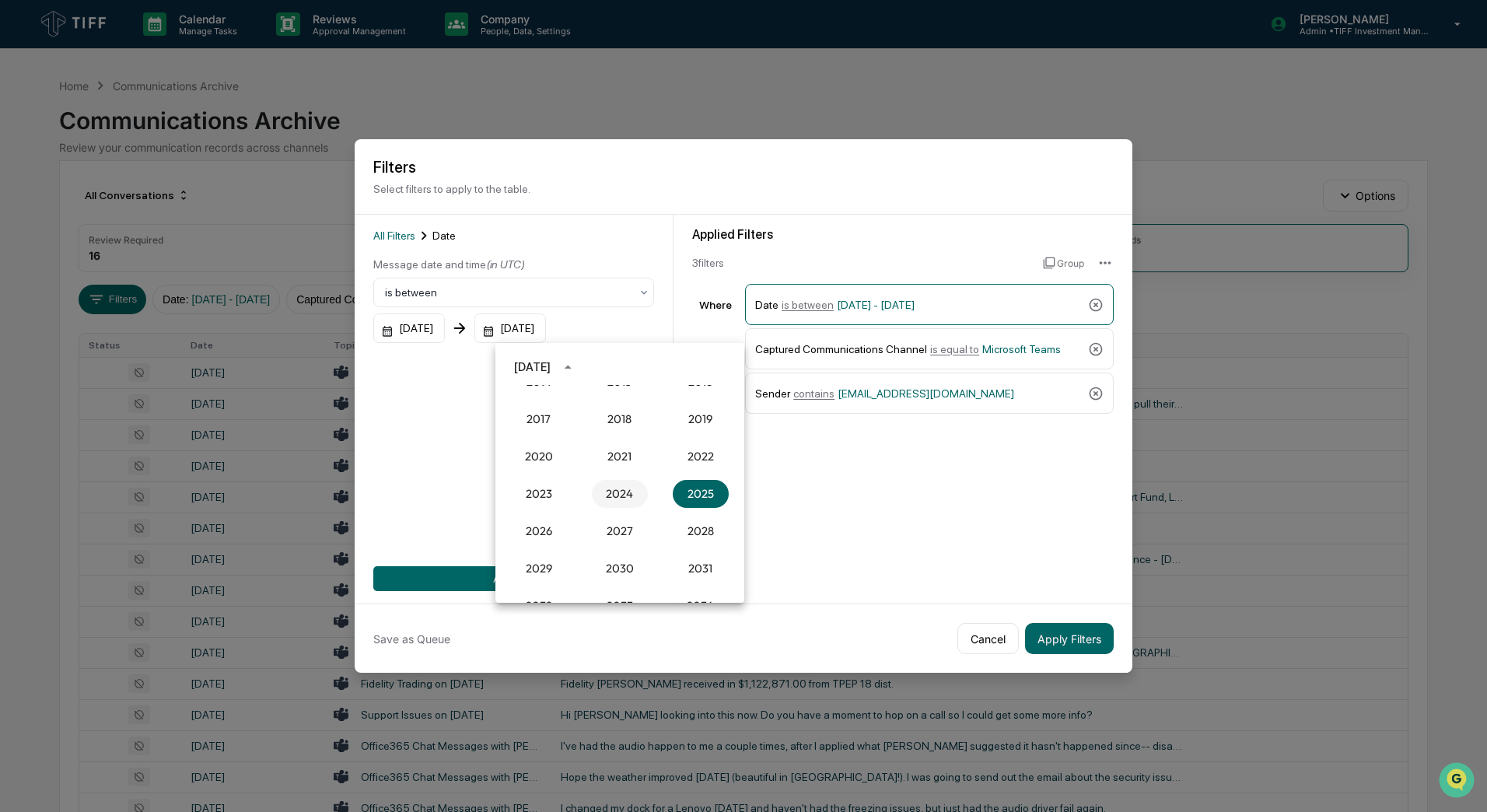
click at [624, 497] on button "2024" at bounding box center [620, 494] width 56 height 28
click at [625, 447] on button "May" at bounding box center [620, 446] width 56 height 28
click at [622, 484] on button "15" at bounding box center [620, 490] width 28 height 28
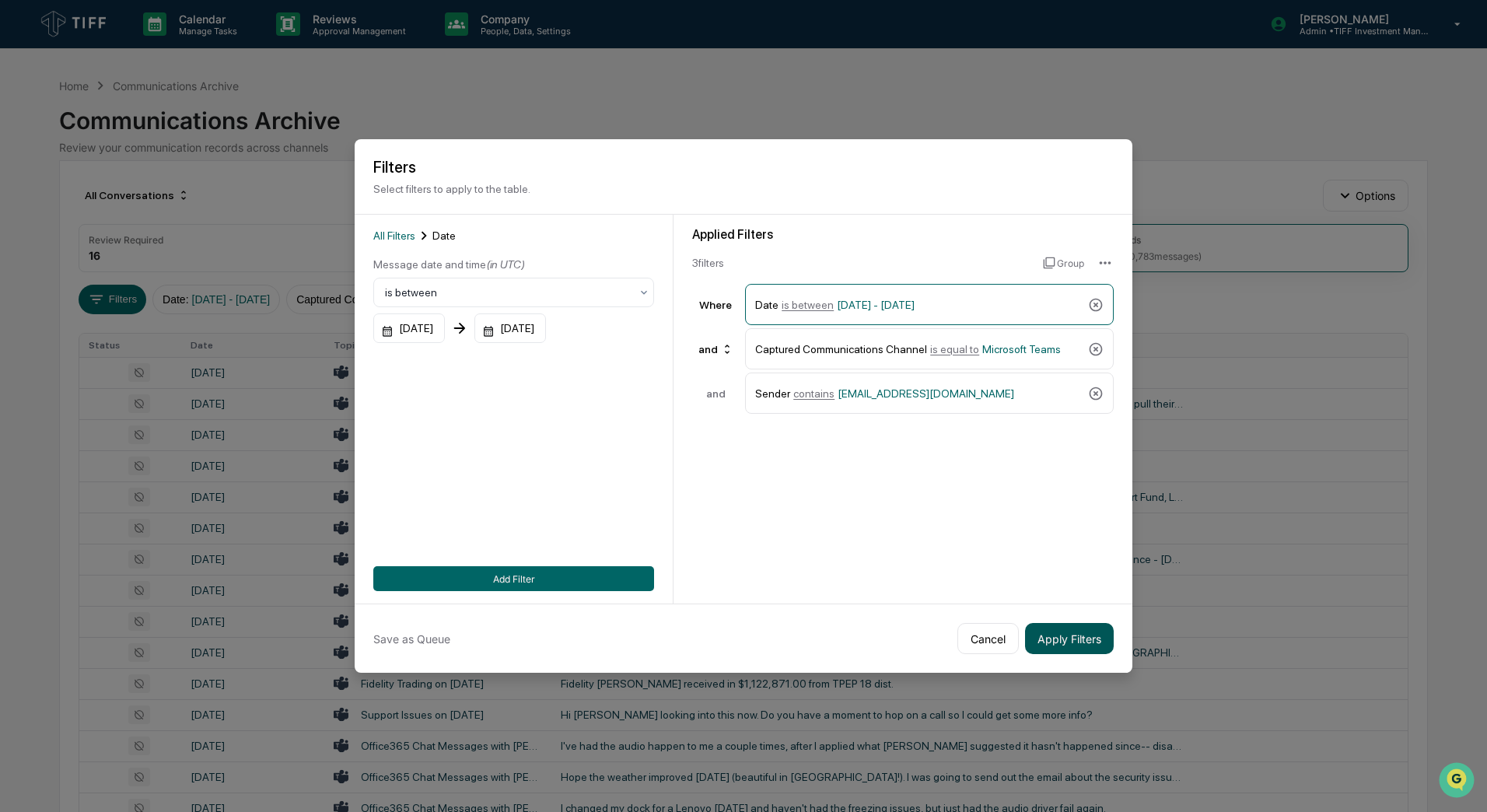
click at [1062, 634] on button "Apply Filters" at bounding box center [1069, 638] width 89 height 31
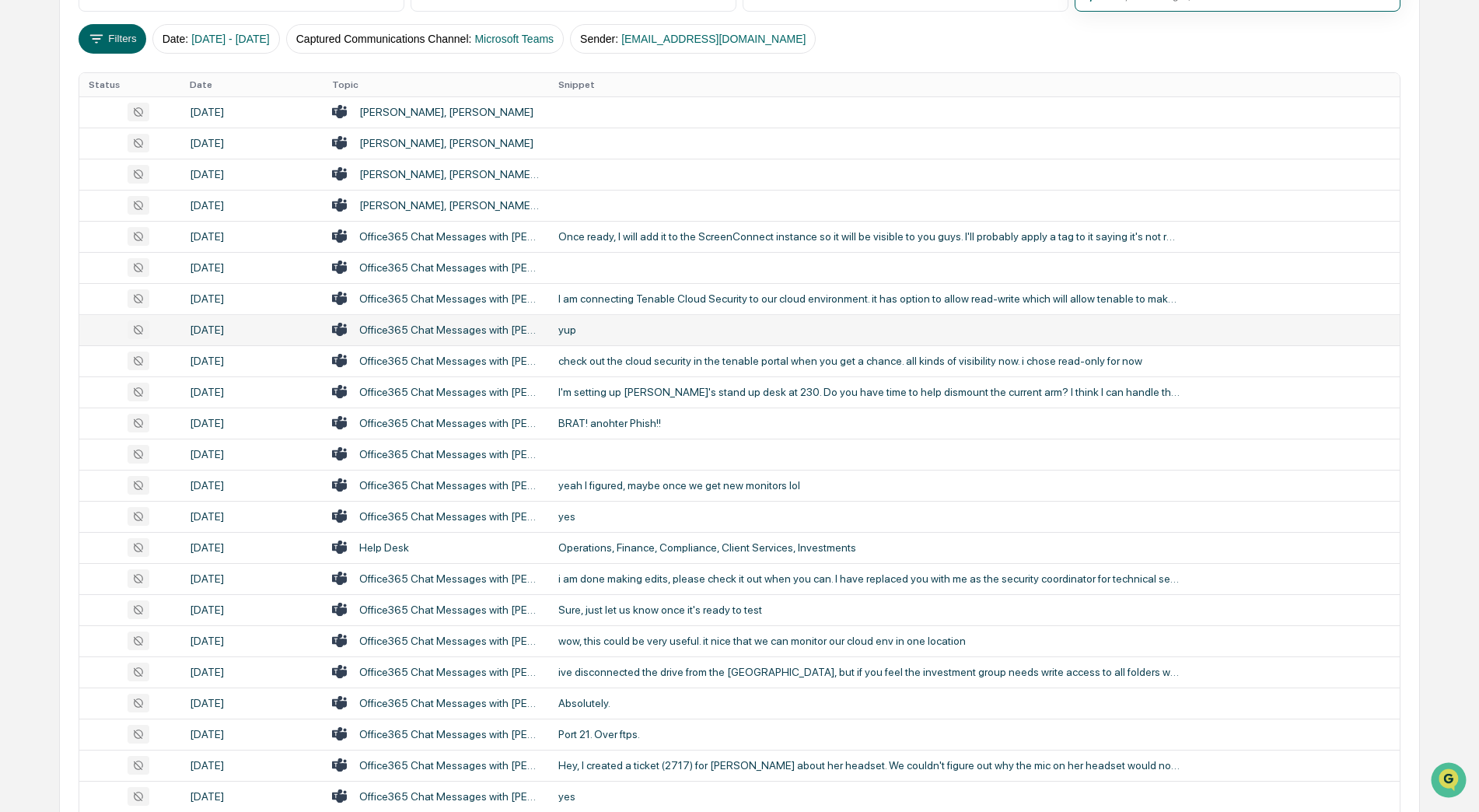
scroll to position [411, 0]
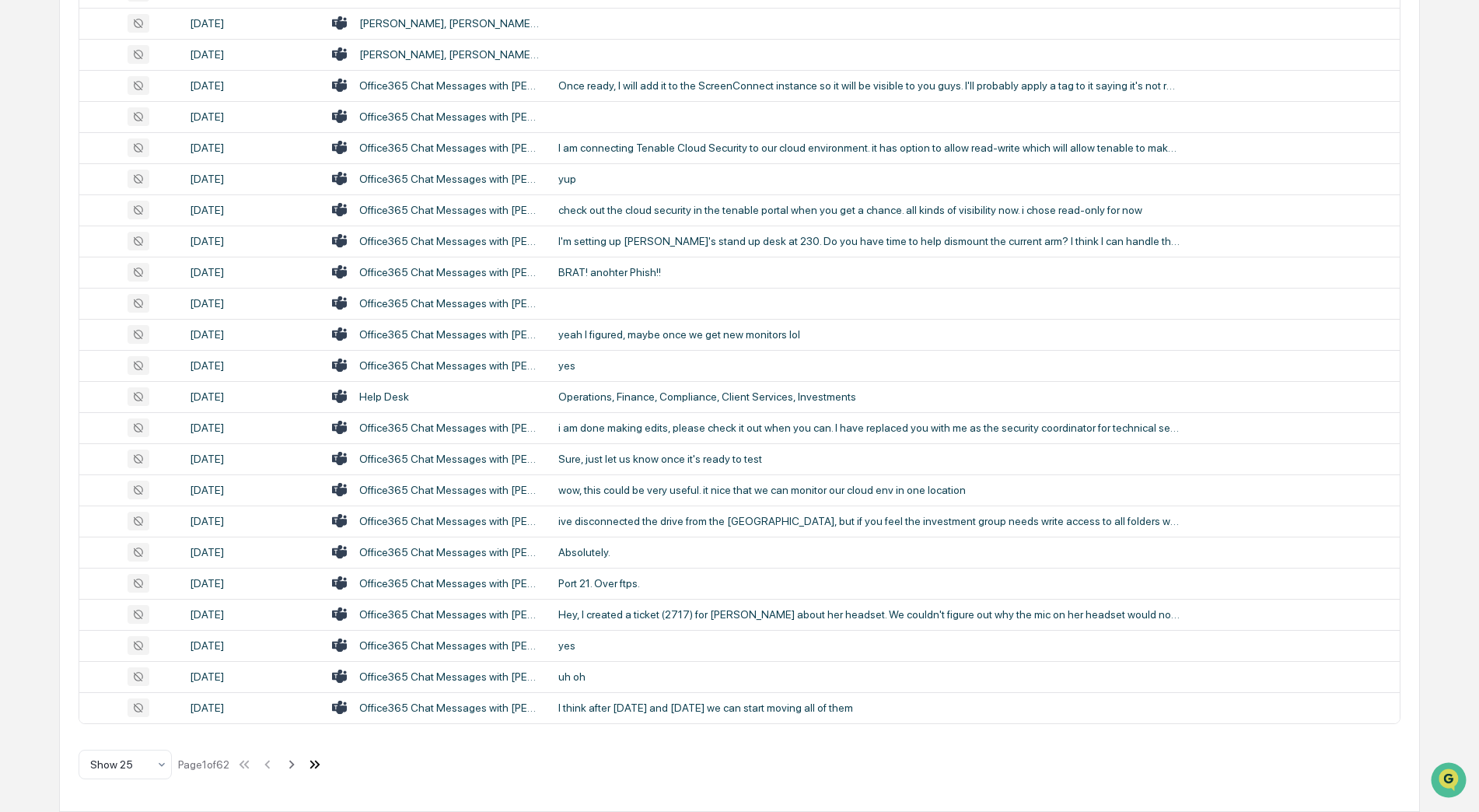
click at [320, 760] on icon at bounding box center [317, 764] width 5 height 9
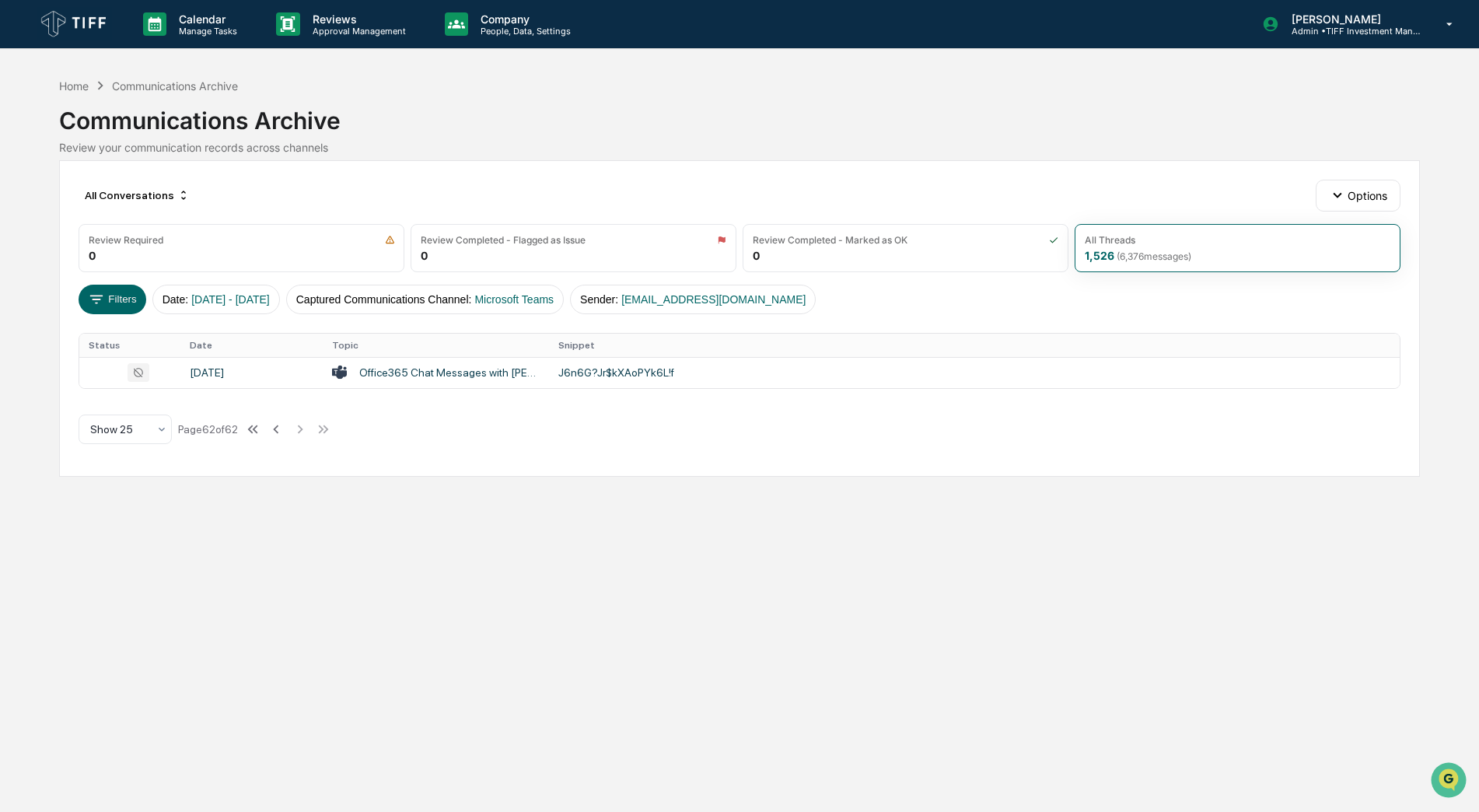
scroll to position [0, 0]
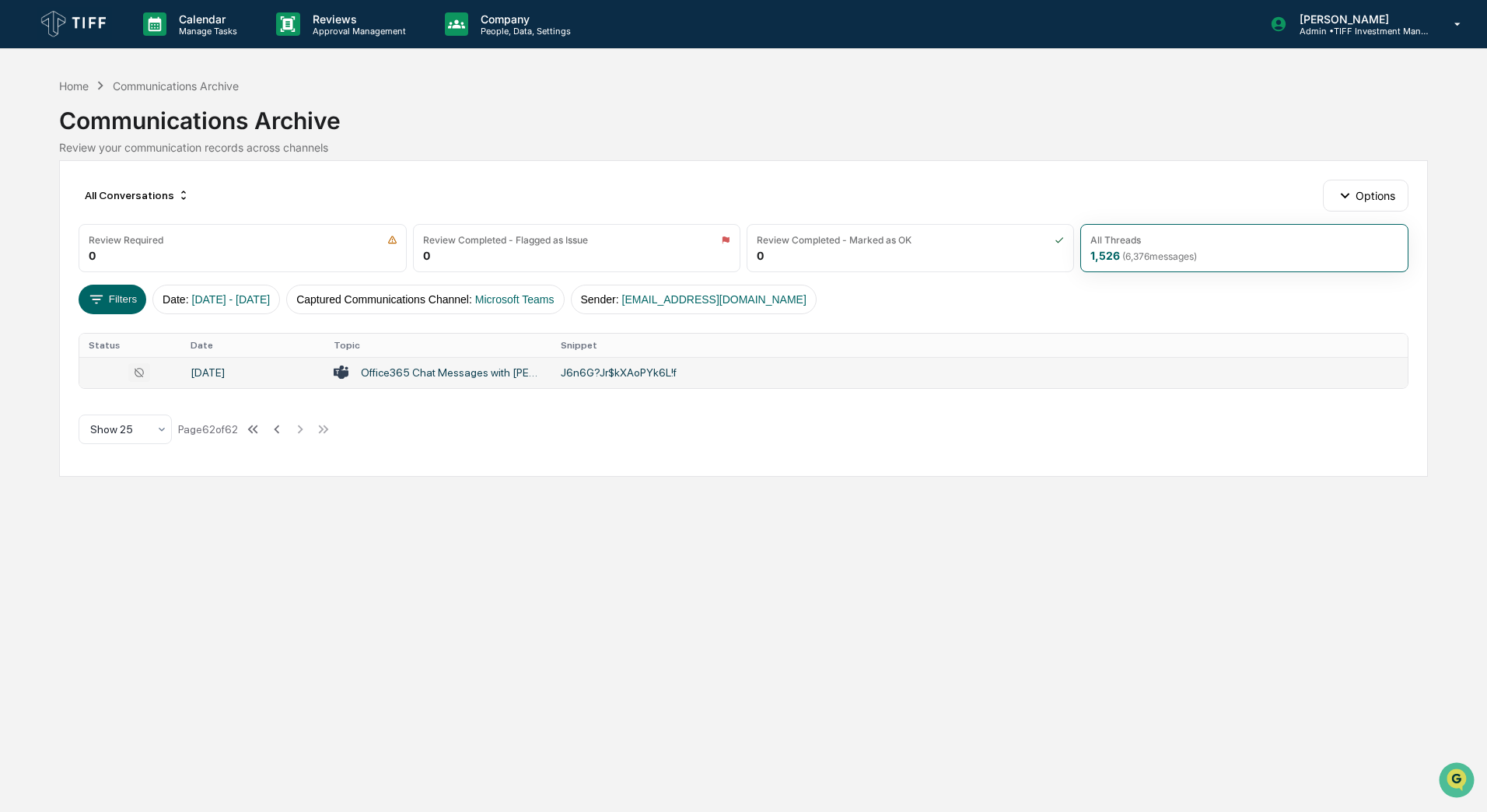
click at [390, 374] on div "Office365 Chat Messages with David Snow, Eric Pipkin on 2024-01-22" at bounding box center [451, 372] width 182 height 12
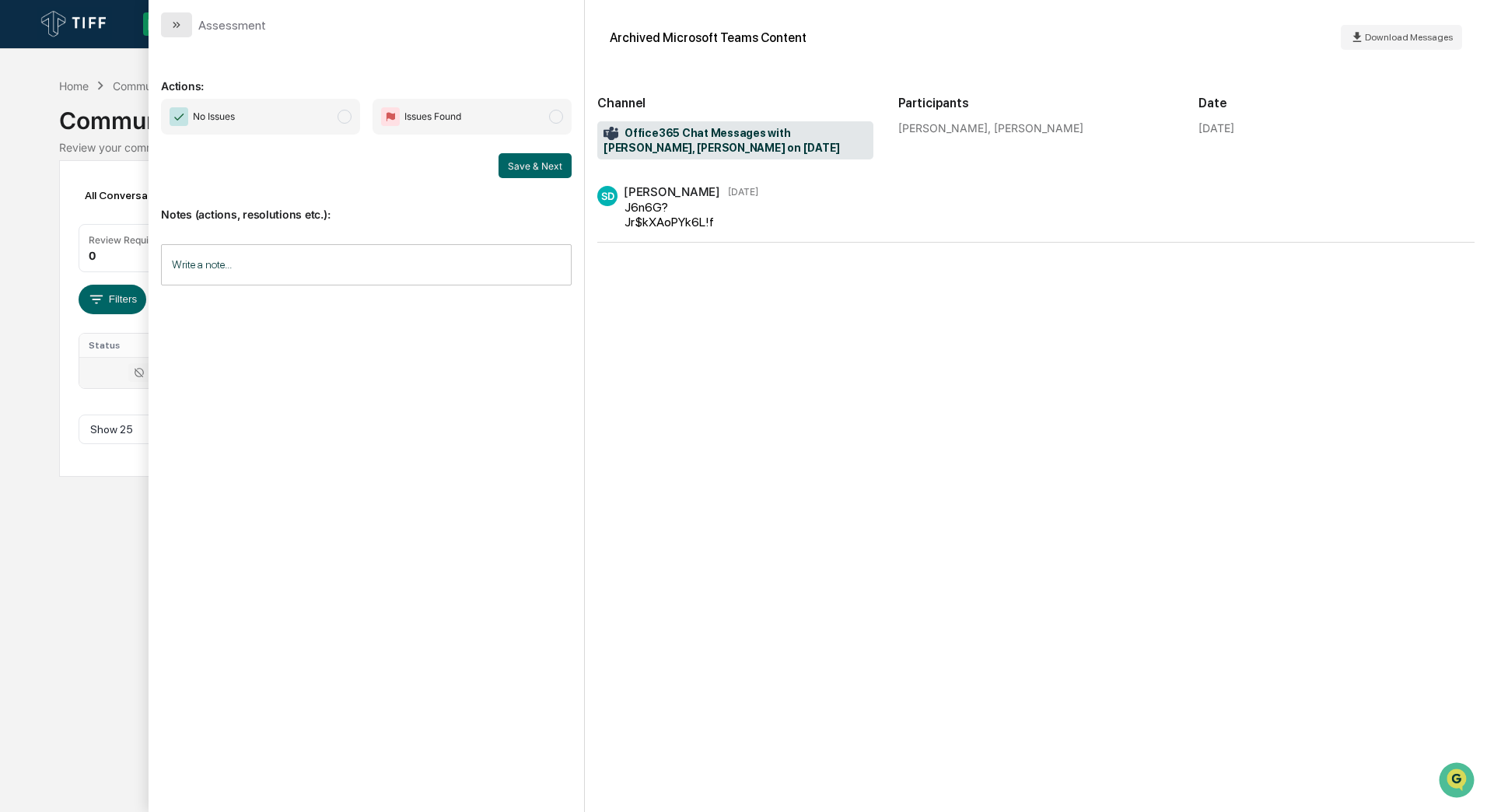
click at [178, 25] on icon "modal" at bounding box center [176, 25] width 12 height 12
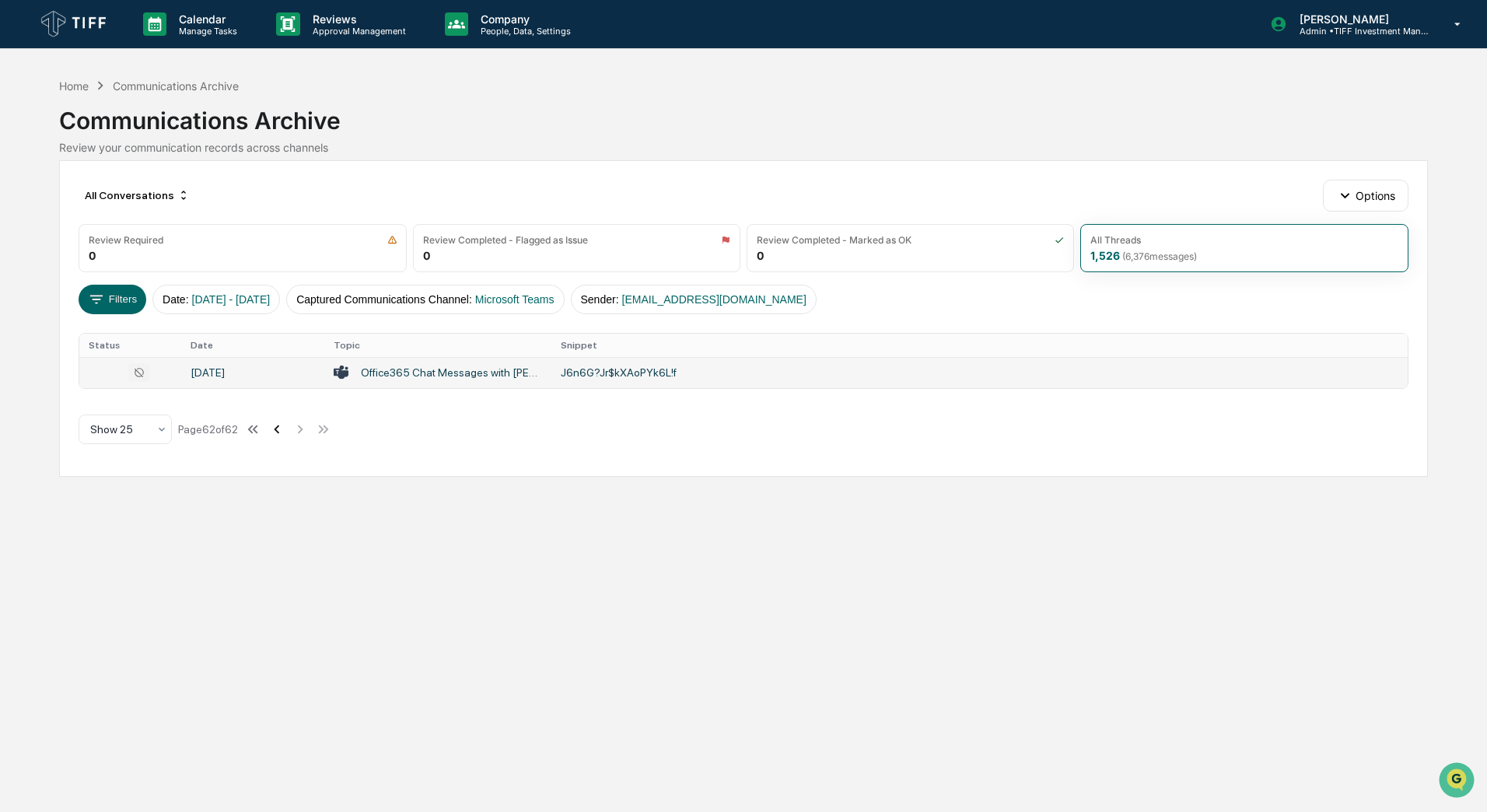
click at [280, 433] on icon at bounding box center [276, 429] width 5 height 9
